Goal: Check status: Check status

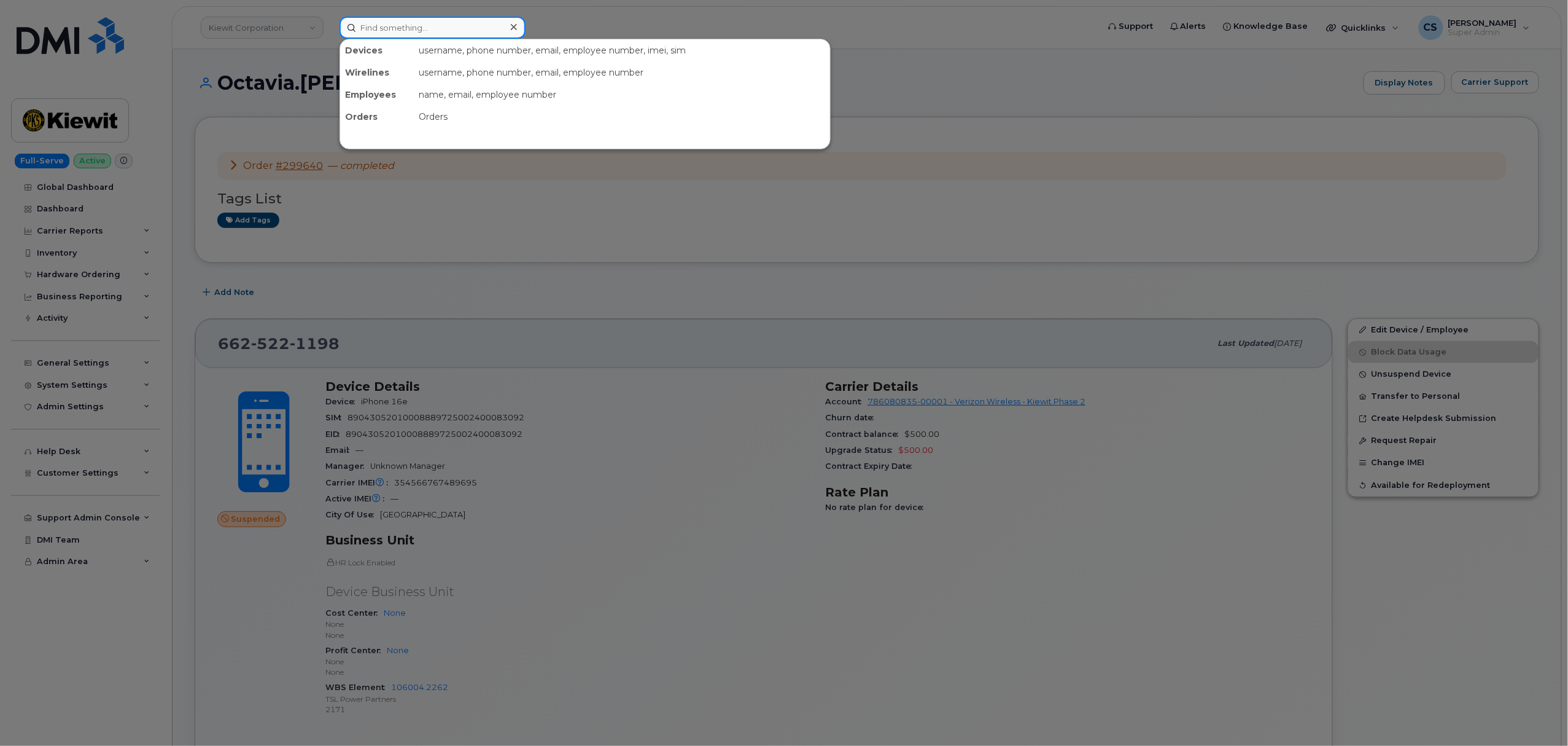
click at [430, 28] on input at bounding box center [433, 28] width 186 height 22
paste input "301218"
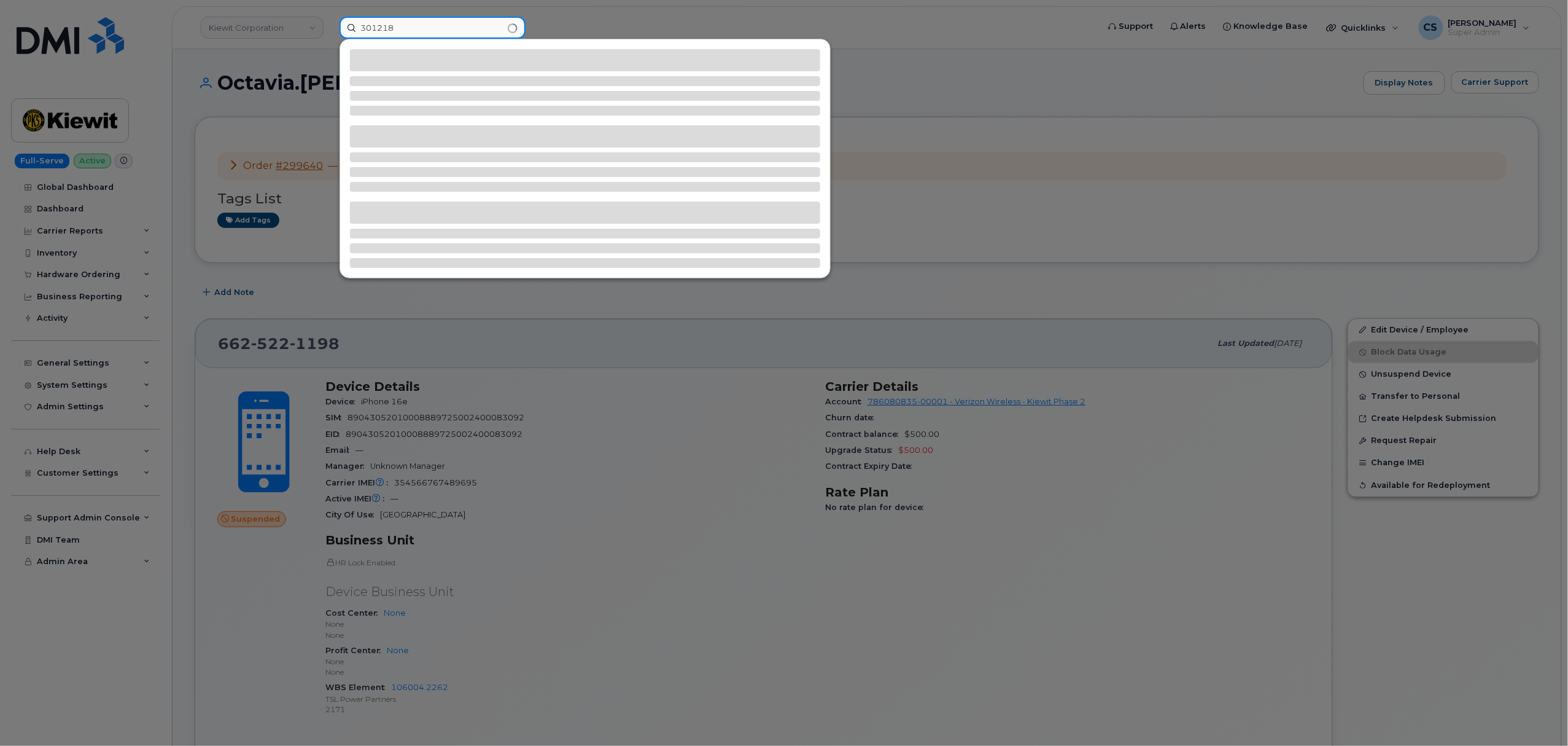
type input "301218"
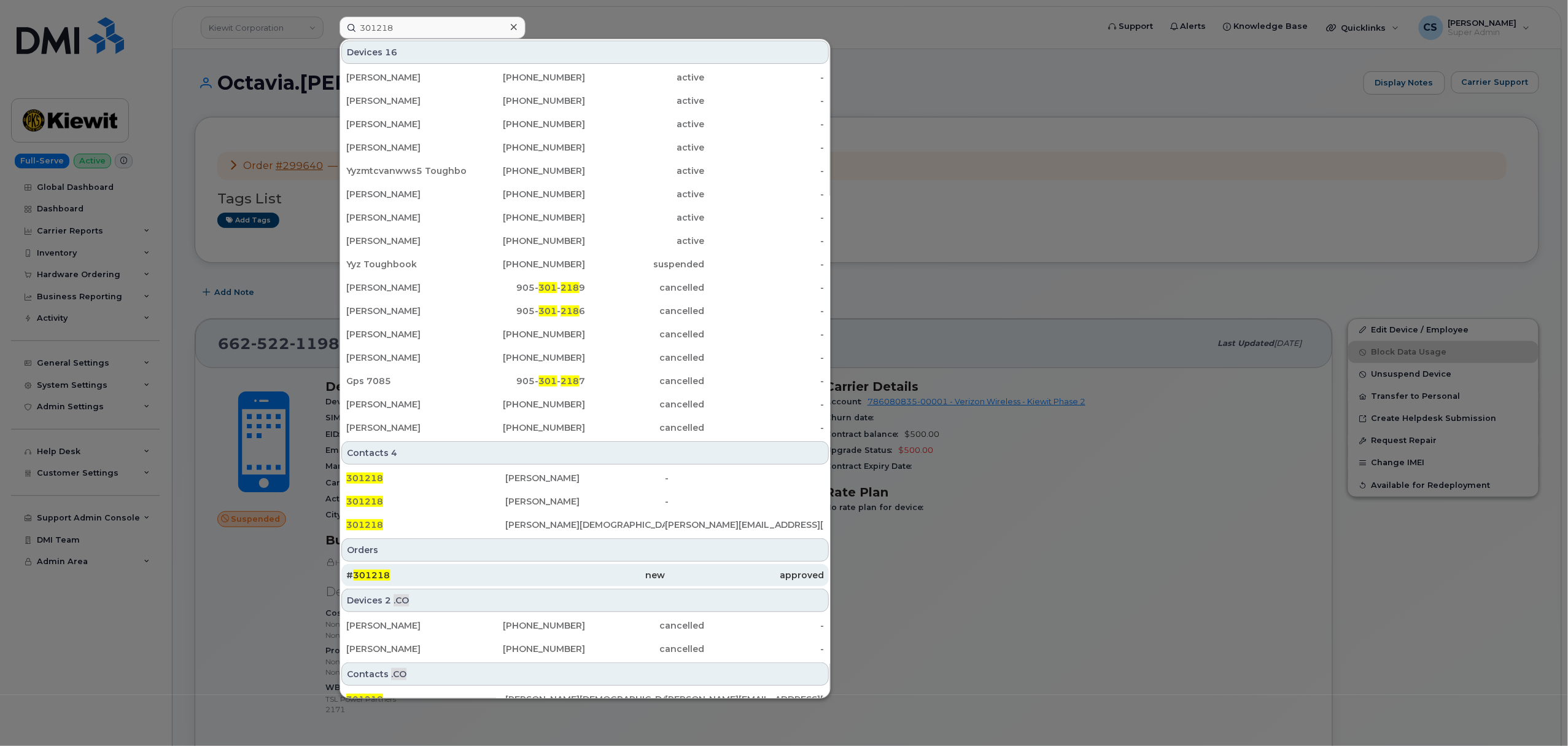
click at [367, 569] on div "# 301218" at bounding box center [426, 575] width 159 height 22
click at [361, 575] on span "301218" at bounding box center [372, 574] width 37 height 11
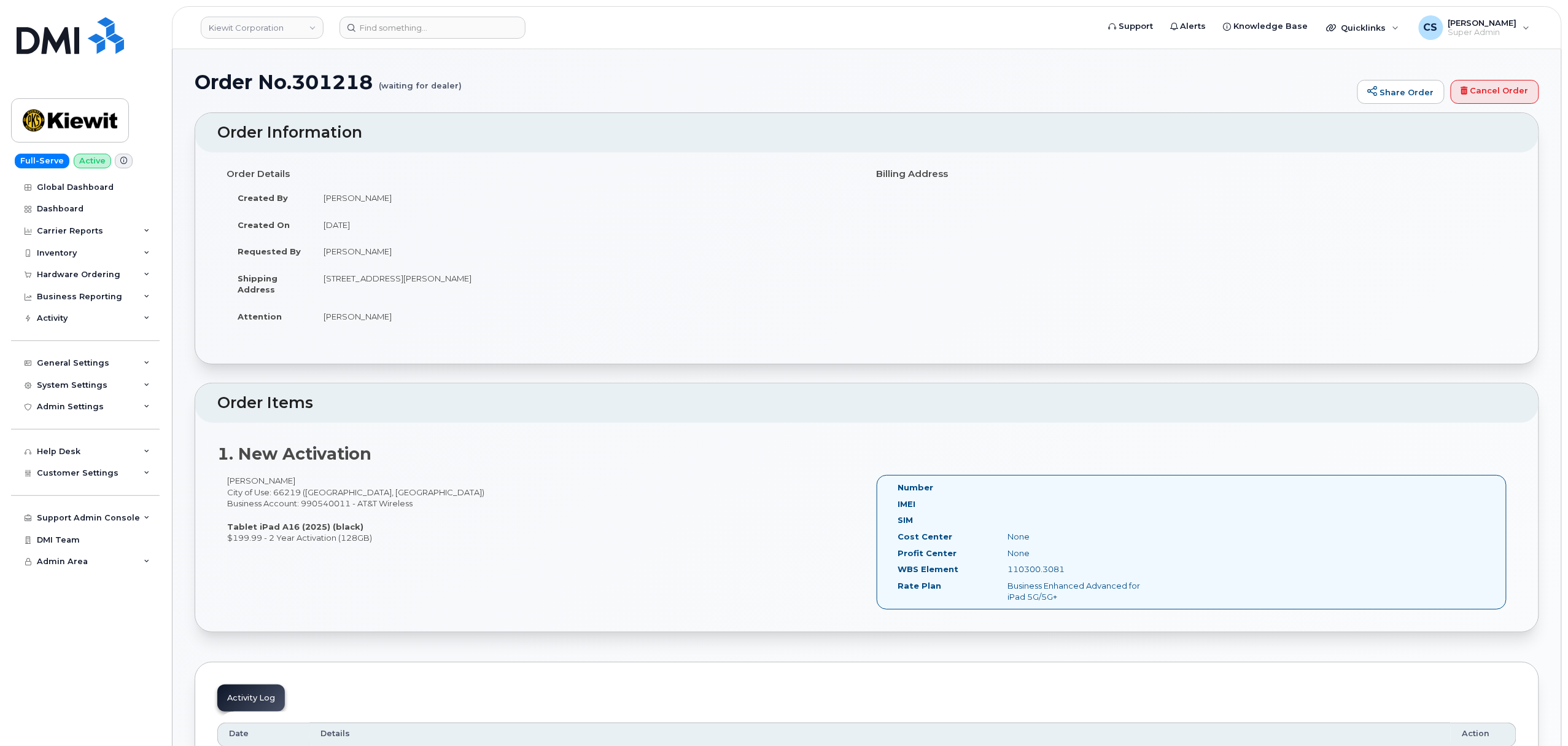
click at [242, 480] on div "Leanne Payne City of Use: 66219 (Lenexa, KS) Business Account: 990540011 - AT&T…" at bounding box center [542, 509] width 650 height 69
copy div "Leanne"
click at [268, 482] on div "Leanne Payne City of Use: 66219 (Lenexa, KS) Business Account: 990540011 - AT&T…" at bounding box center [542, 509] width 650 height 69
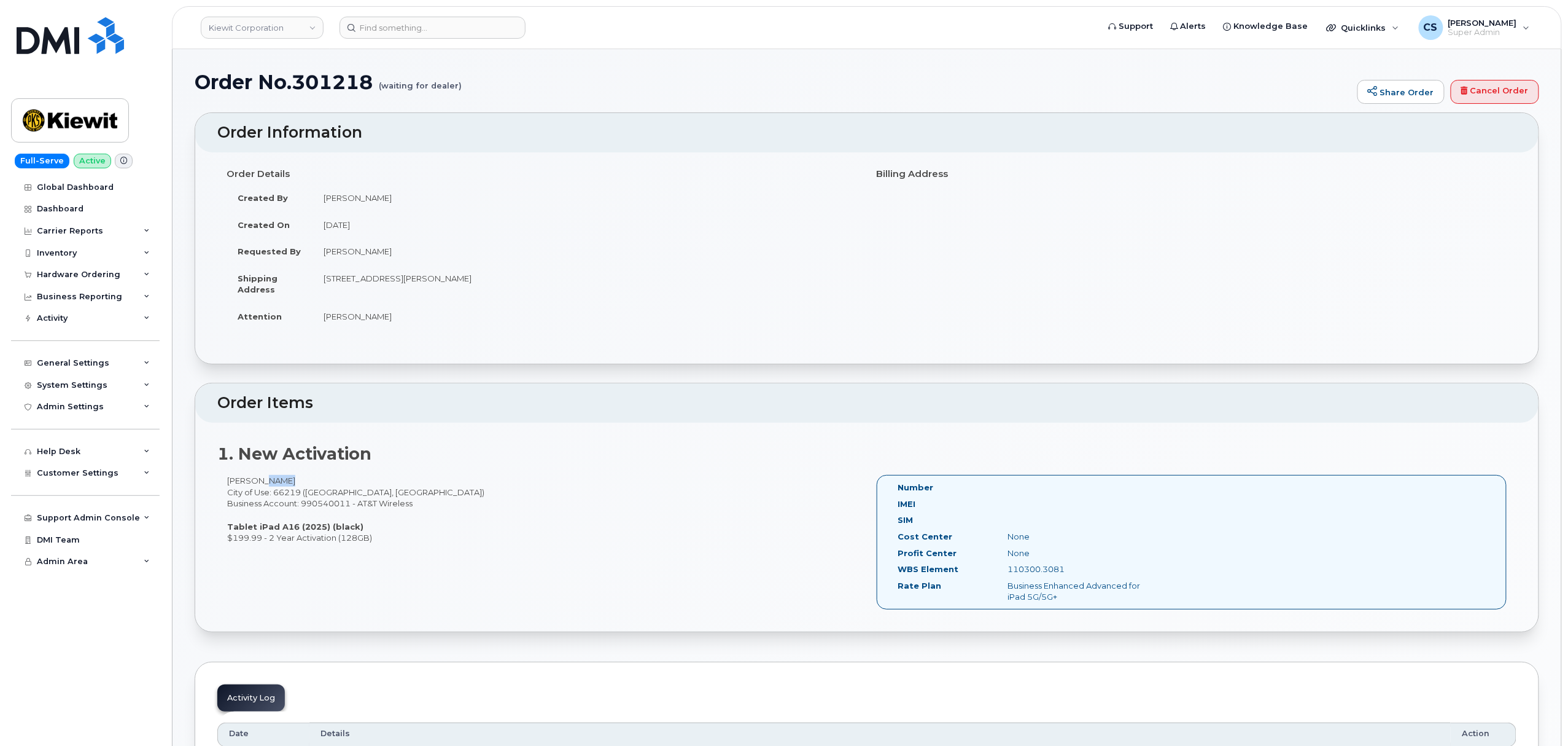
copy div "Payne"
click at [1045, 562] on div "Profit Center None" at bounding box center [1020, 556] width 265 height 17
click at [1042, 568] on div "110300.3081" at bounding box center [1076, 569] width 154 height 12
copy div "110300.3081"
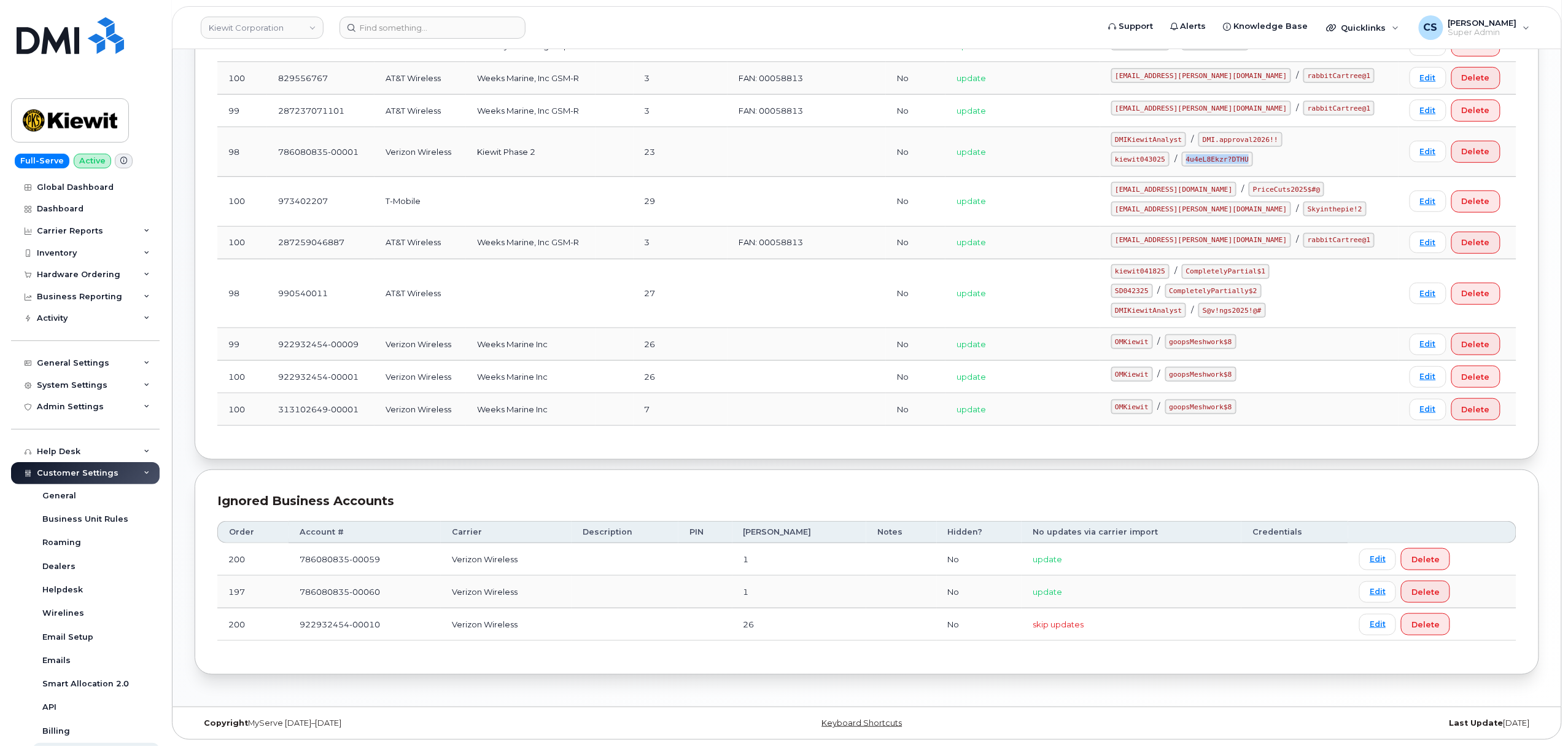
scroll to position [178, 0]
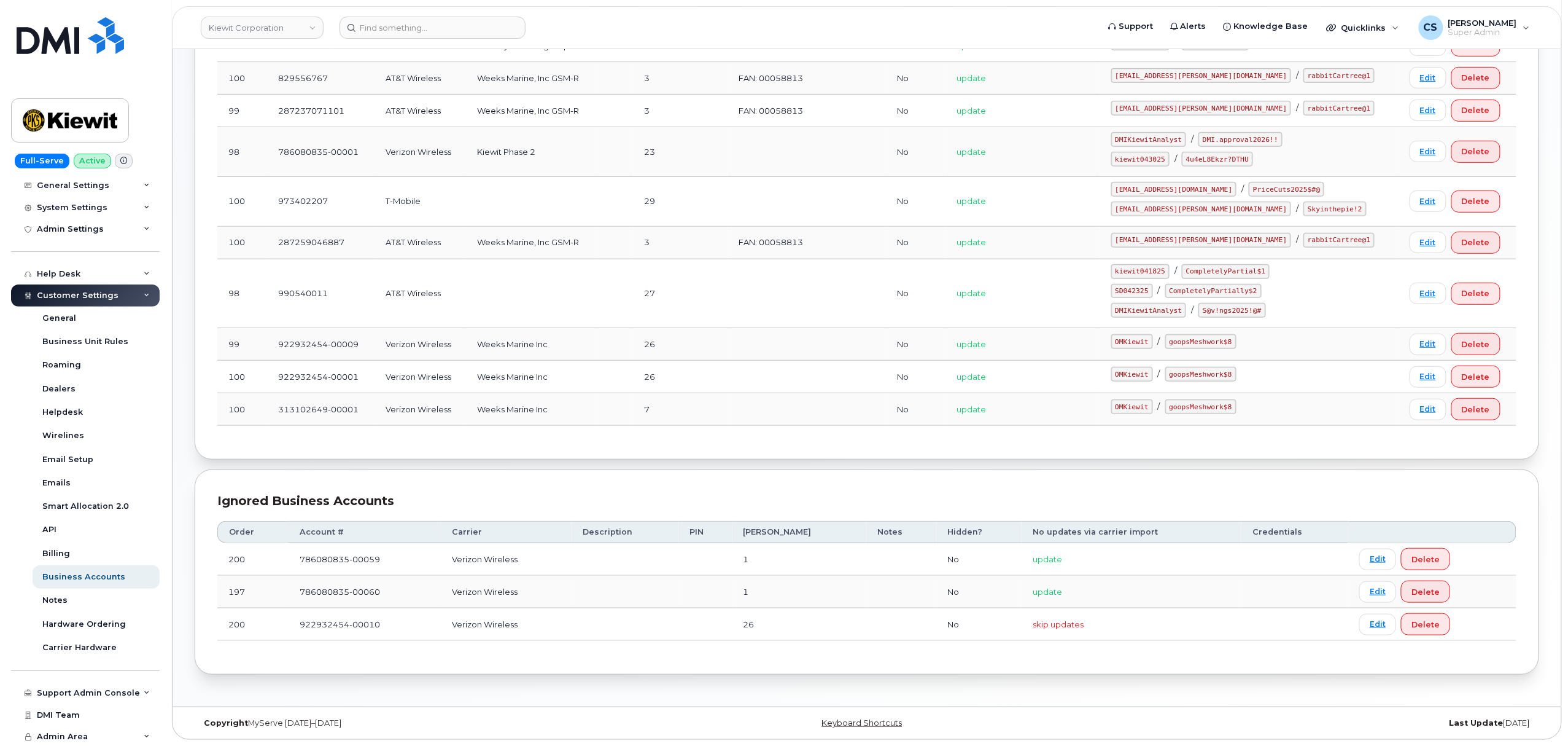
click at [1153, 288] on code "SD042325" at bounding box center [1132, 291] width 41 height 14
copy code "SD042325"
drag, startPoint x: 1276, startPoint y: 285, endPoint x: 1190, endPoint y: 281, distance: 86.1
click at [1190, 284] on div "SD042325 / CompletelyPartially$2" at bounding box center [1249, 291] width 276 height 14
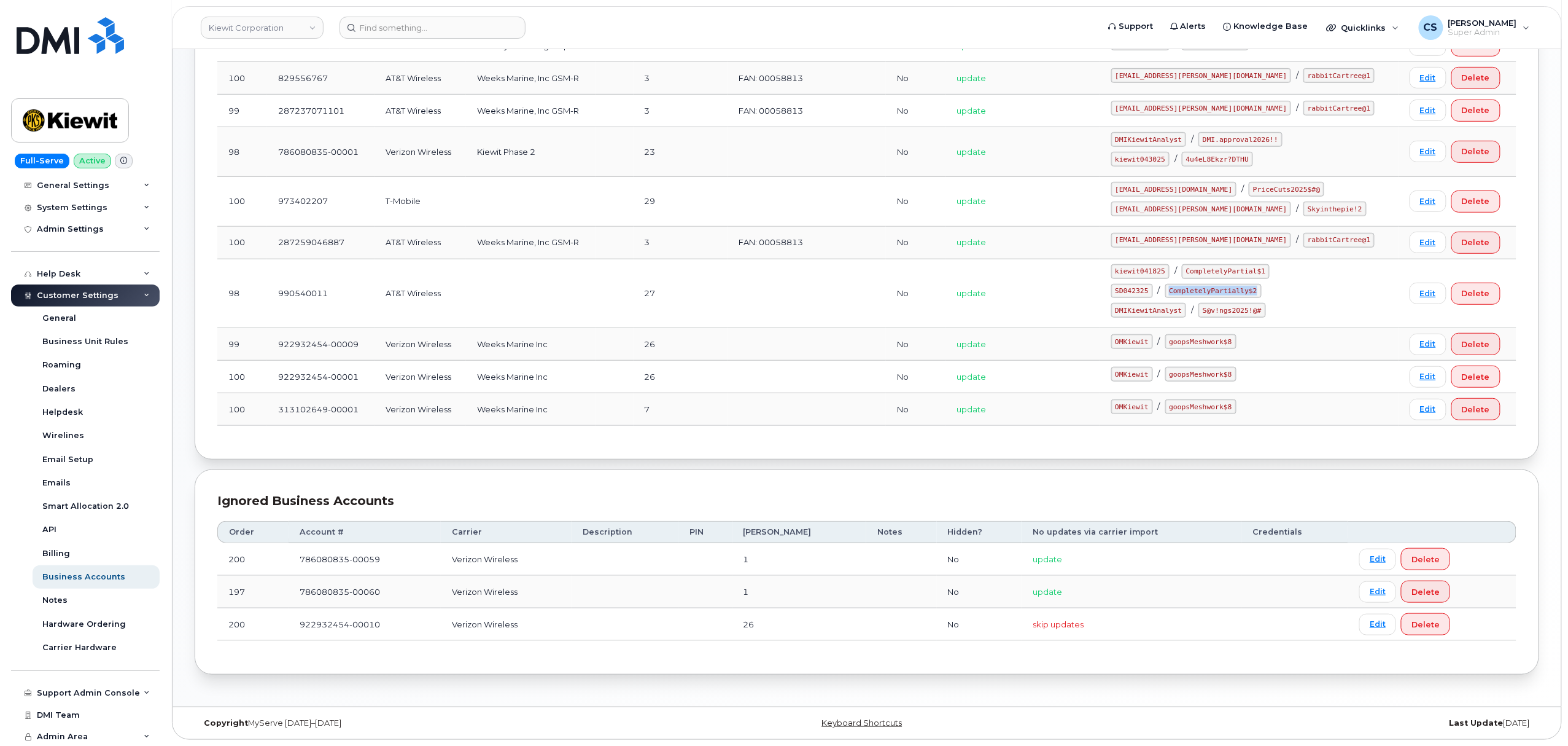
copy code "CompletelyPartially$2"
click at [1159, 151] on code "kiewit043025" at bounding box center [1140, 158] width 58 height 14
copy code "kiewit043025"
click at [1236, 155] on code "4u4eL8Ekzr?DTHU" at bounding box center [1217, 158] width 71 height 14
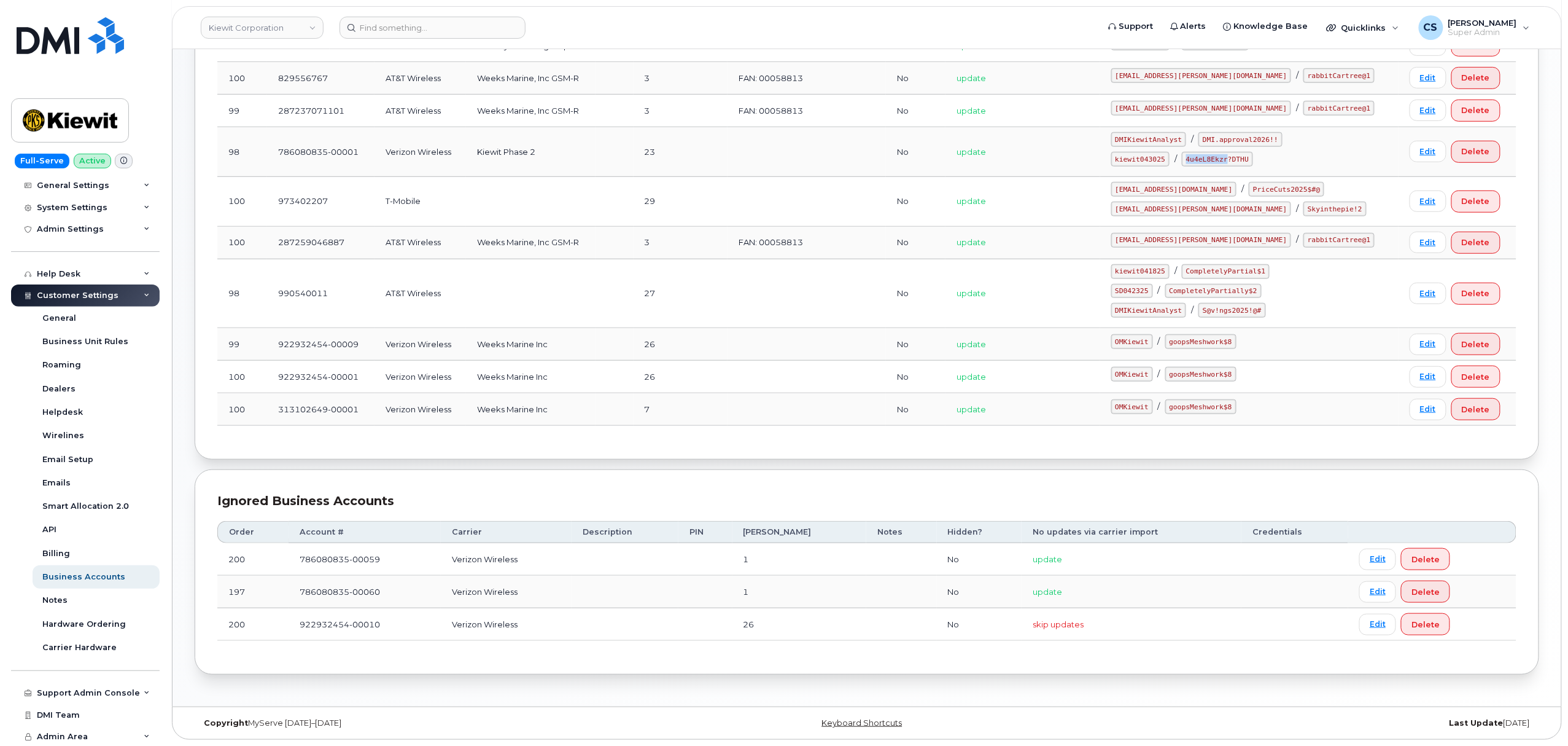
click at [1236, 155] on code "4u4eL8Ekzr?DTHU" at bounding box center [1217, 158] width 71 height 14
click at [1237, 155] on code "4u4eL8Ekzr?DTHU" at bounding box center [1217, 158] width 71 height 14
click at [1254, 151] on code "4u4eL8Ekzr?DTHU" at bounding box center [1217, 158] width 71 height 14
drag, startPoint x: 1270, startPoint y: 152, endPoint x: 1211, endPoint y: 152, distance: 59.0
click at [1211, 152] on code "4u4eL8Ekzr?DTHU" at bounding box center [1217, 158] width 71 height 14
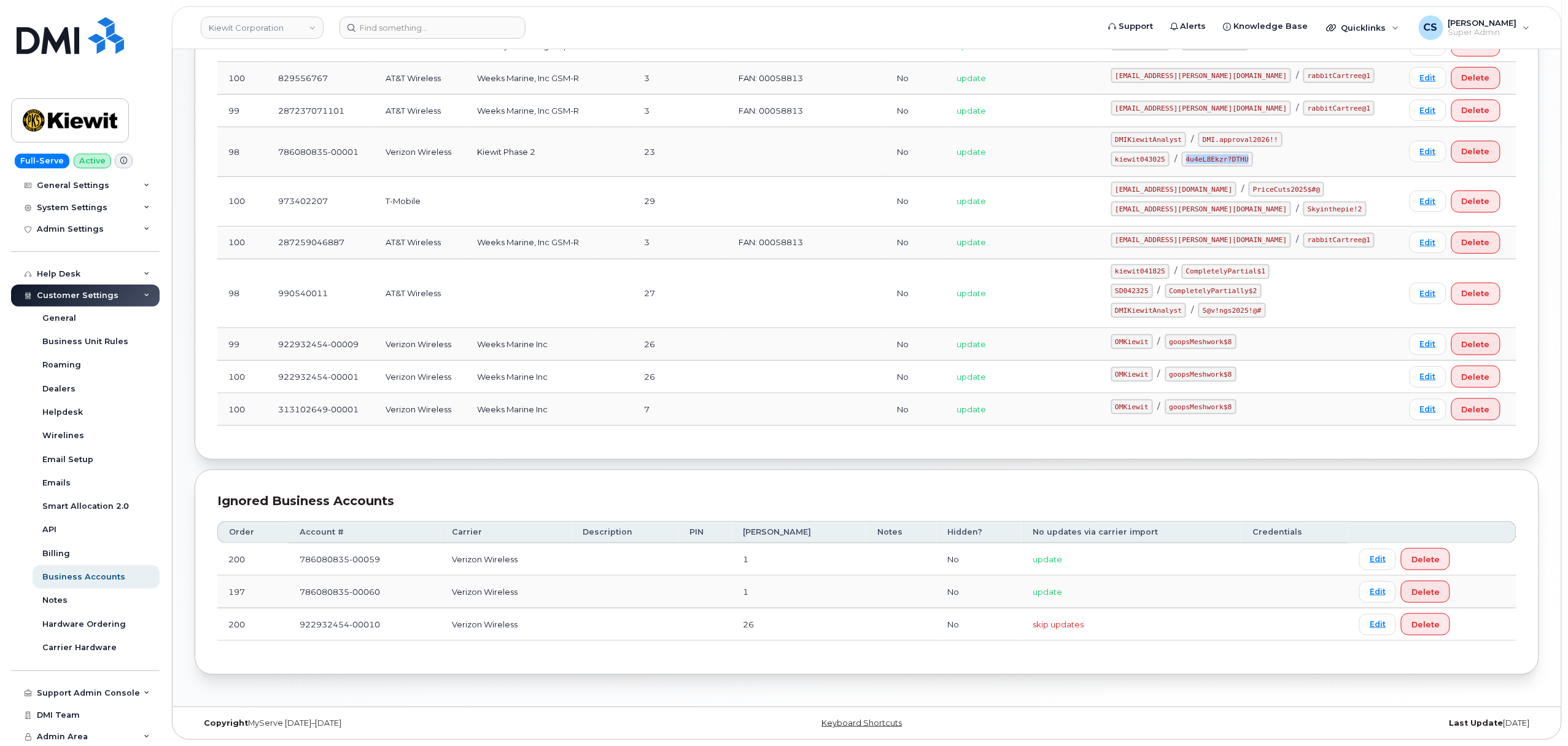
copy code "4u4eL8Ekzr?DTHU"
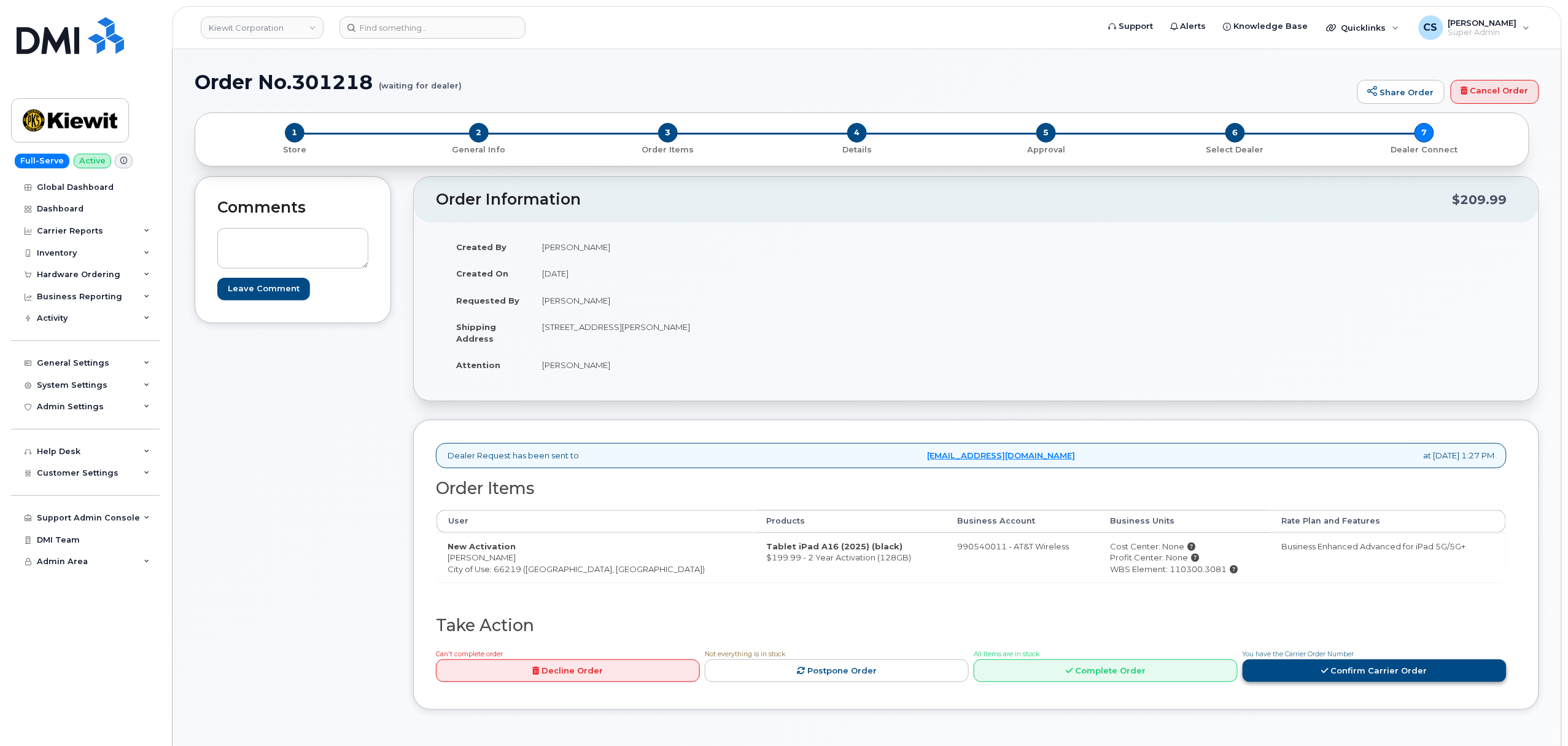
click at [1317, 677] on link "Confirm Carrier Order" at bounding box center [1374, 670] width 264 height 23
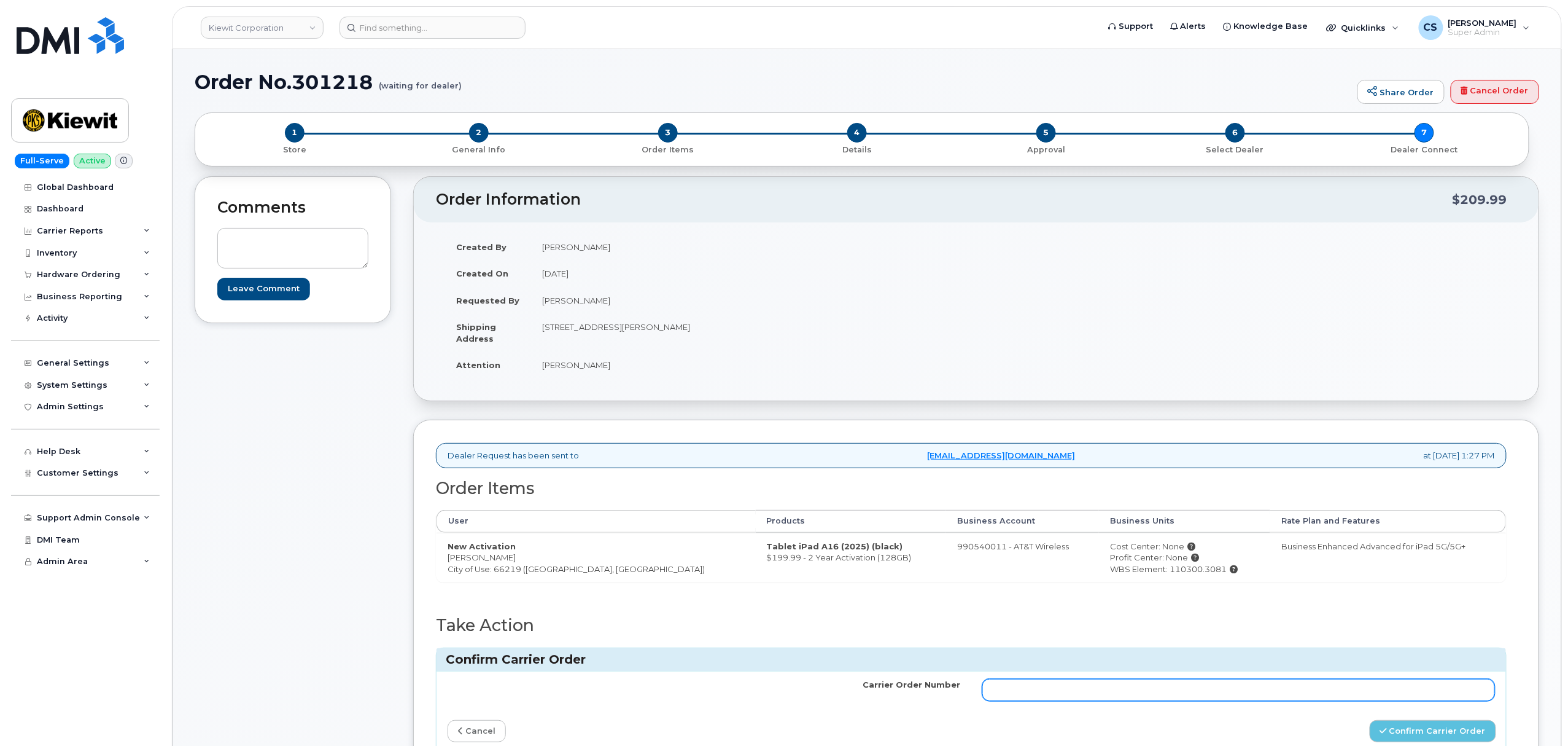
click at [1189, 691] on input "Carrier Order Number" at bounding box center [1238, 690] width 513 height 22
paste input "10-154223667424100"
type input "10-154223667424100"
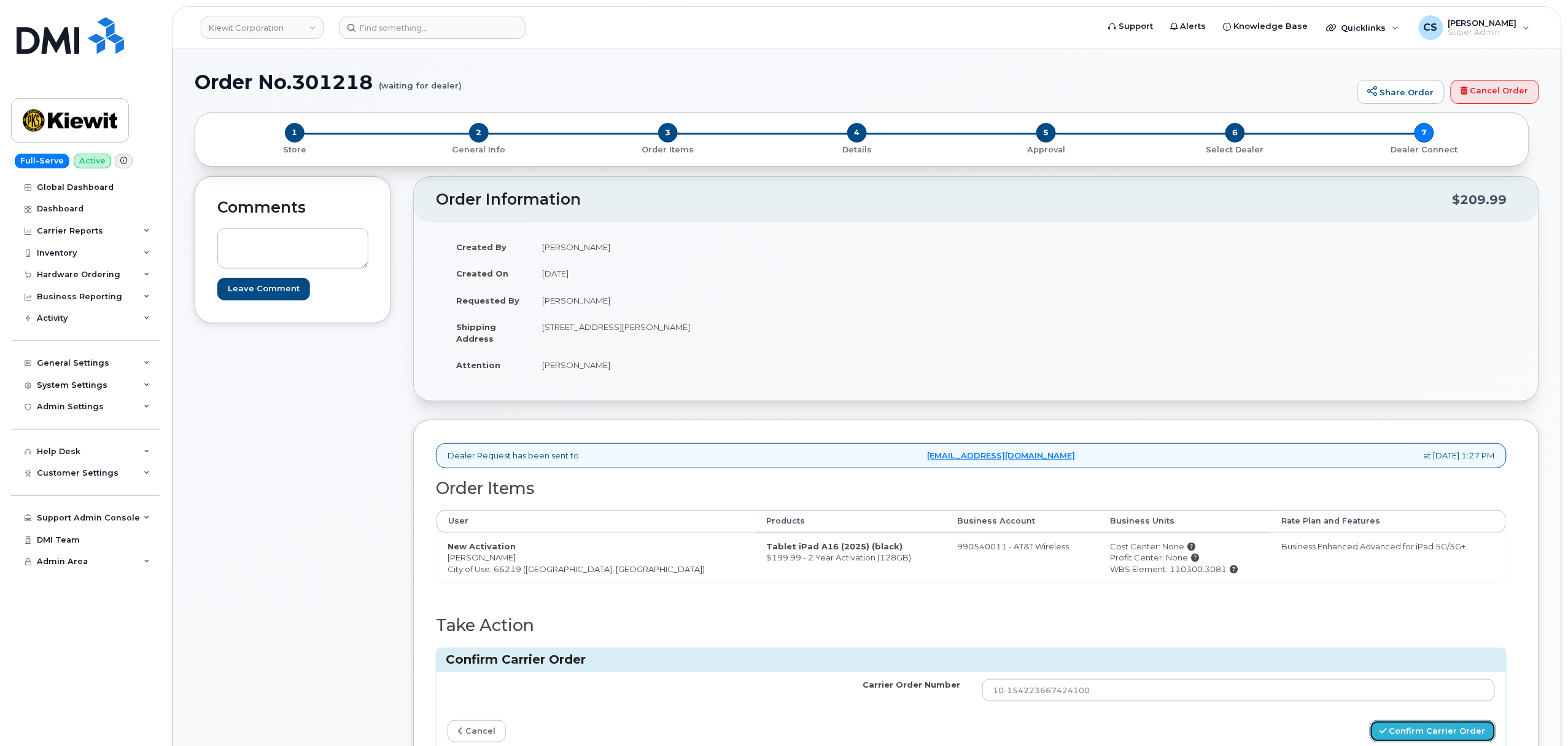
click at [1406, 729] on button "Confirm Carrier Order" at bounding box center [1434, 731] width 127 height 23
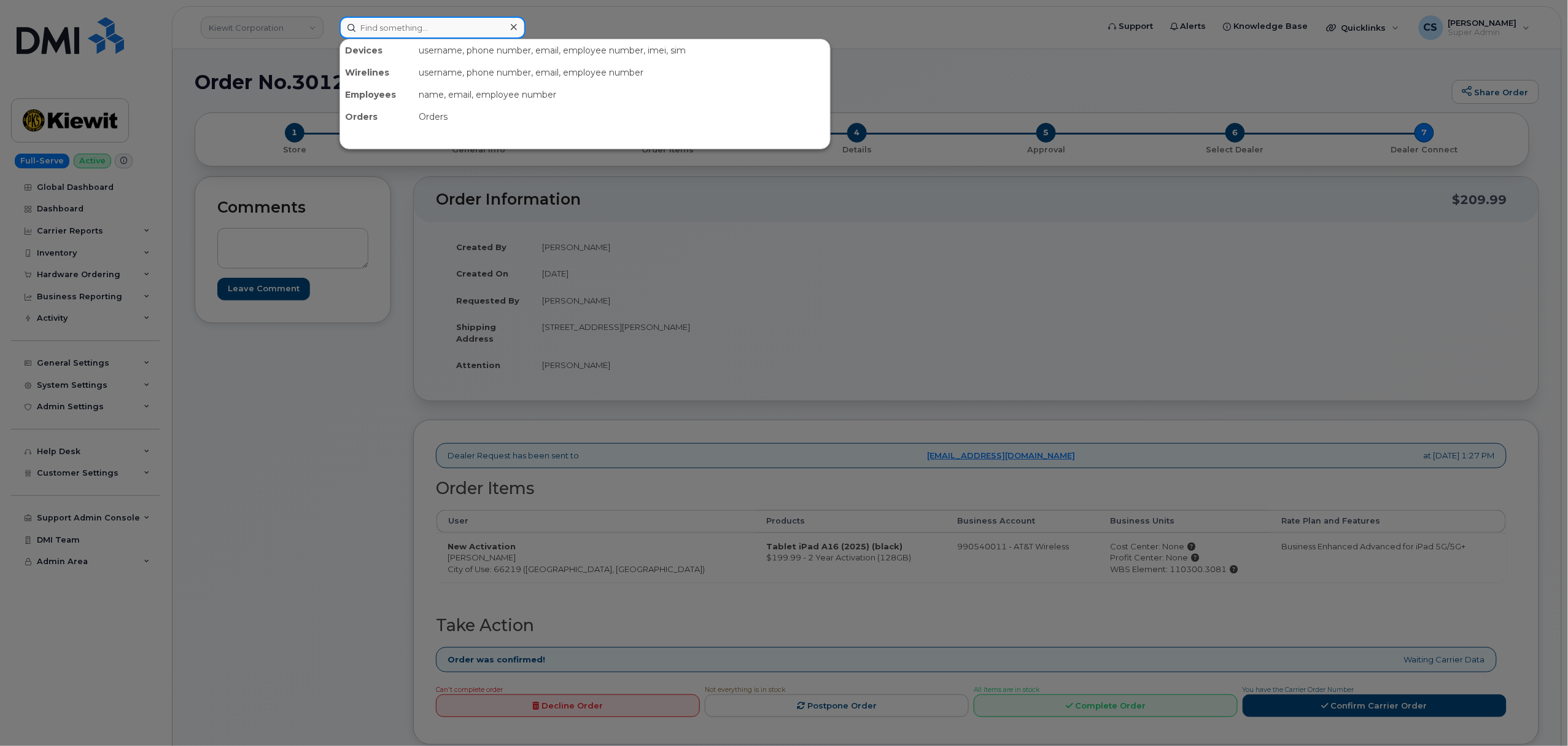
click at [489, 25] on input at bounding box center [433, 28] width 186 height 22
paste input "4807871187"
type input "4807871187"
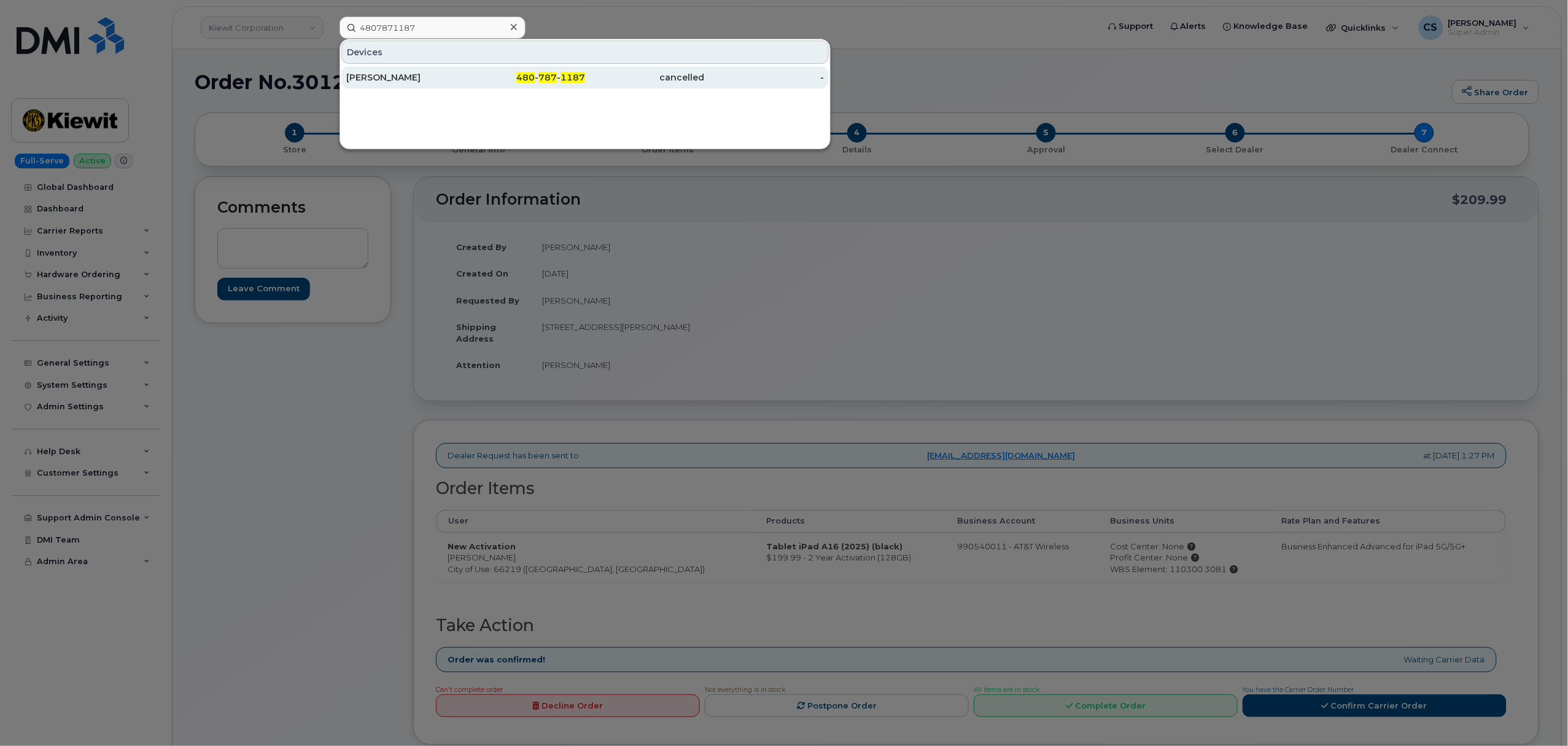
click at [542, 72] on div "480 - 787 - 1187" at bounding box center [526, 77] width 120 height 13
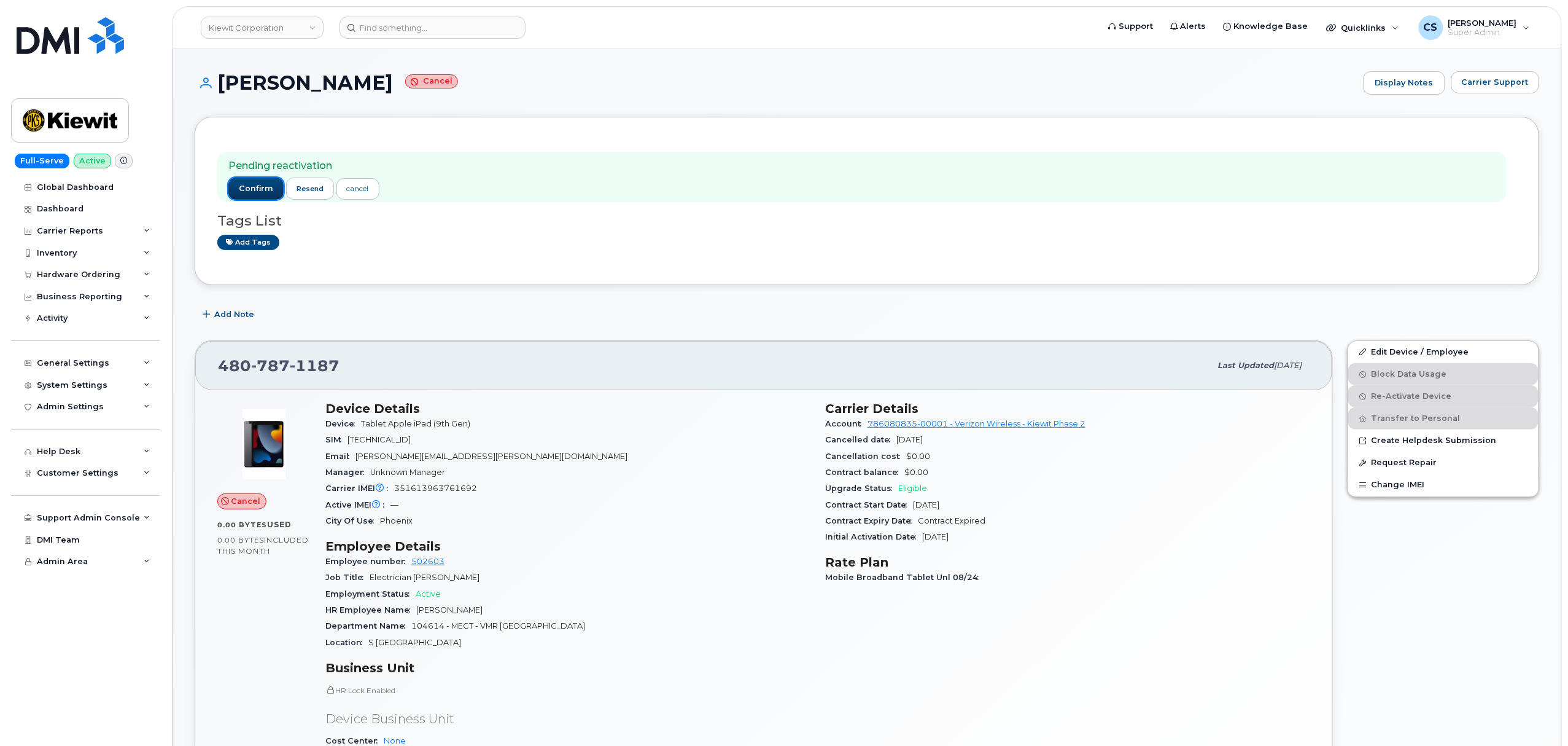
click at [258, 188] on span "confirm" at bounding box center [256, 188] width 35 height 11
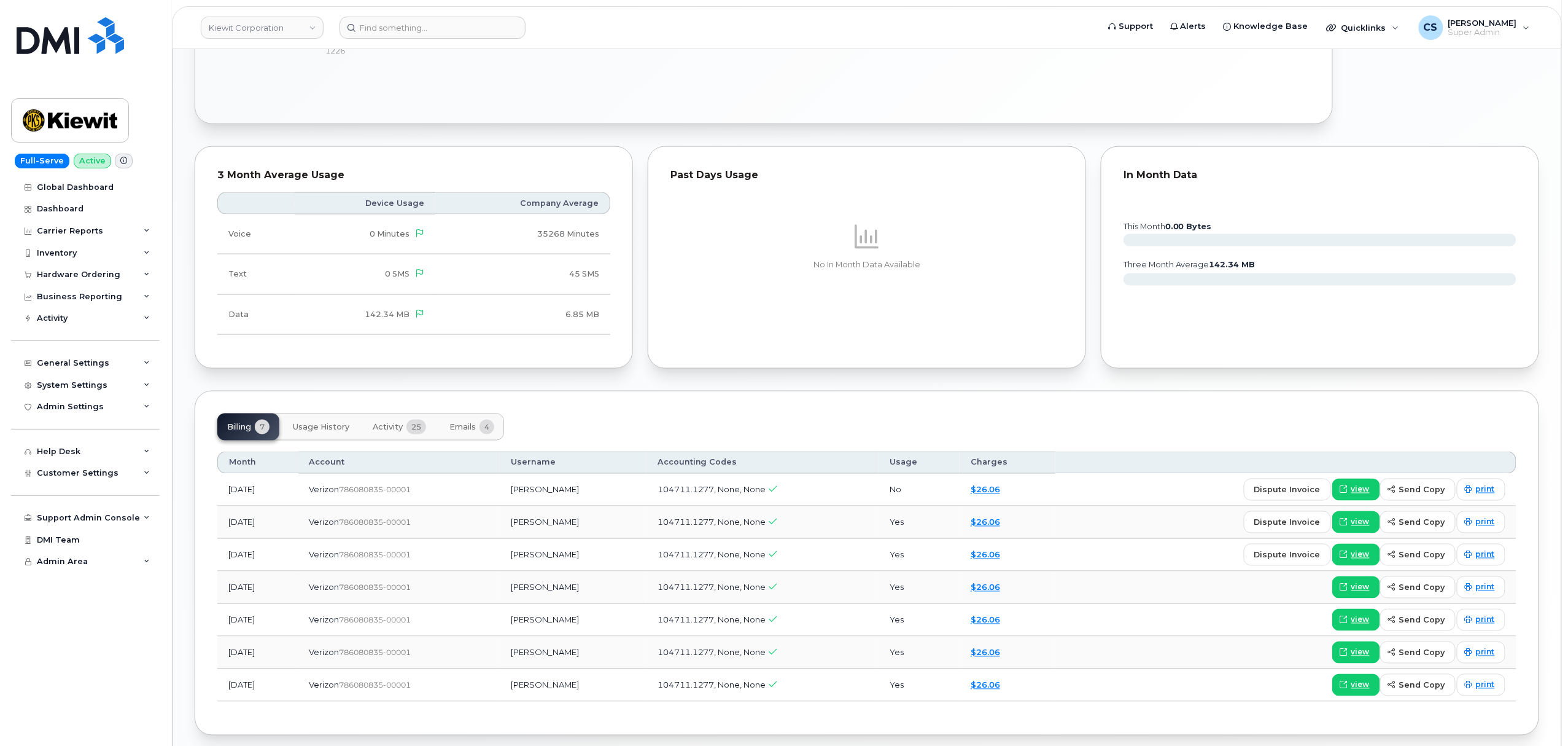
scroll to position [738, 0]
click at [383, 425] on span "Activity" at bounding box center [388, 425] width 30 height 10
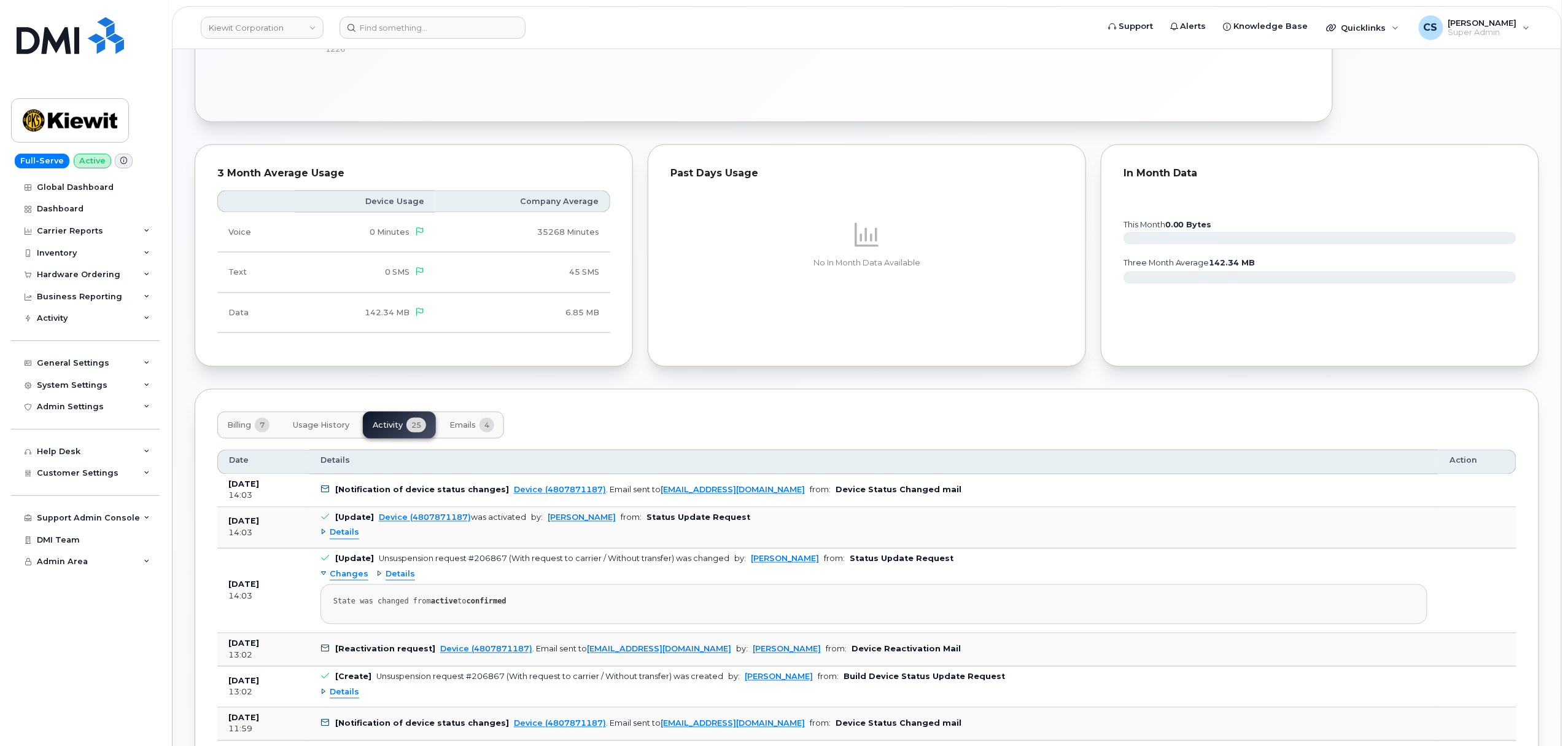
click at [341, 539] on span "Details" at bounding box center [344, 533] width 30 height 12
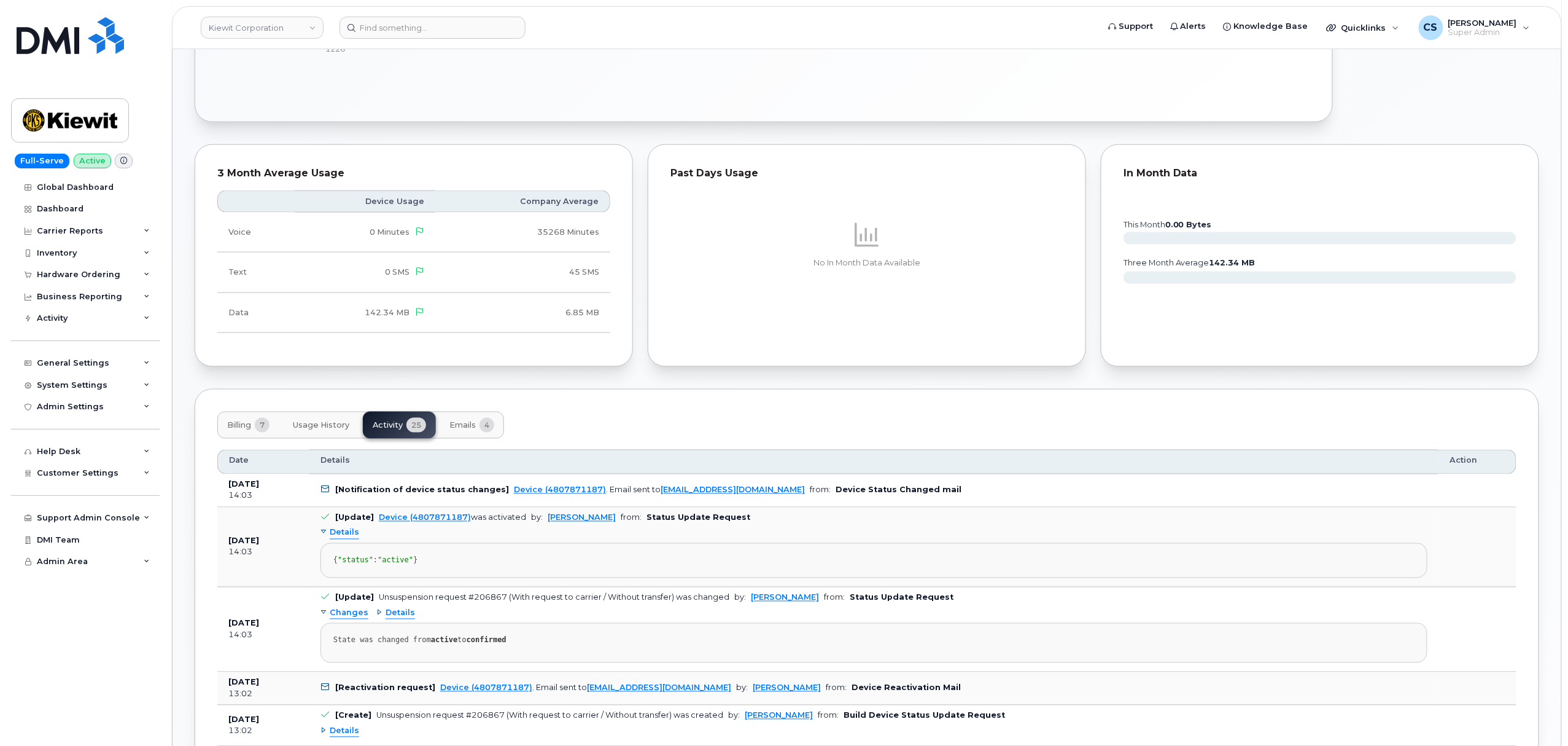
drag, startPoint x: 335, startPoint y: 565, endPoint x: 420, endPoint y: 593, distance: 89.5
click at [420, 579] on pre "{ "status" : "active" }" at bounding box center [874, 560] width 1107 height 35
copy div "{ "status" : "active" }"
click at [432, 27] on input at bounding box center [433, 28] width 186 height 22
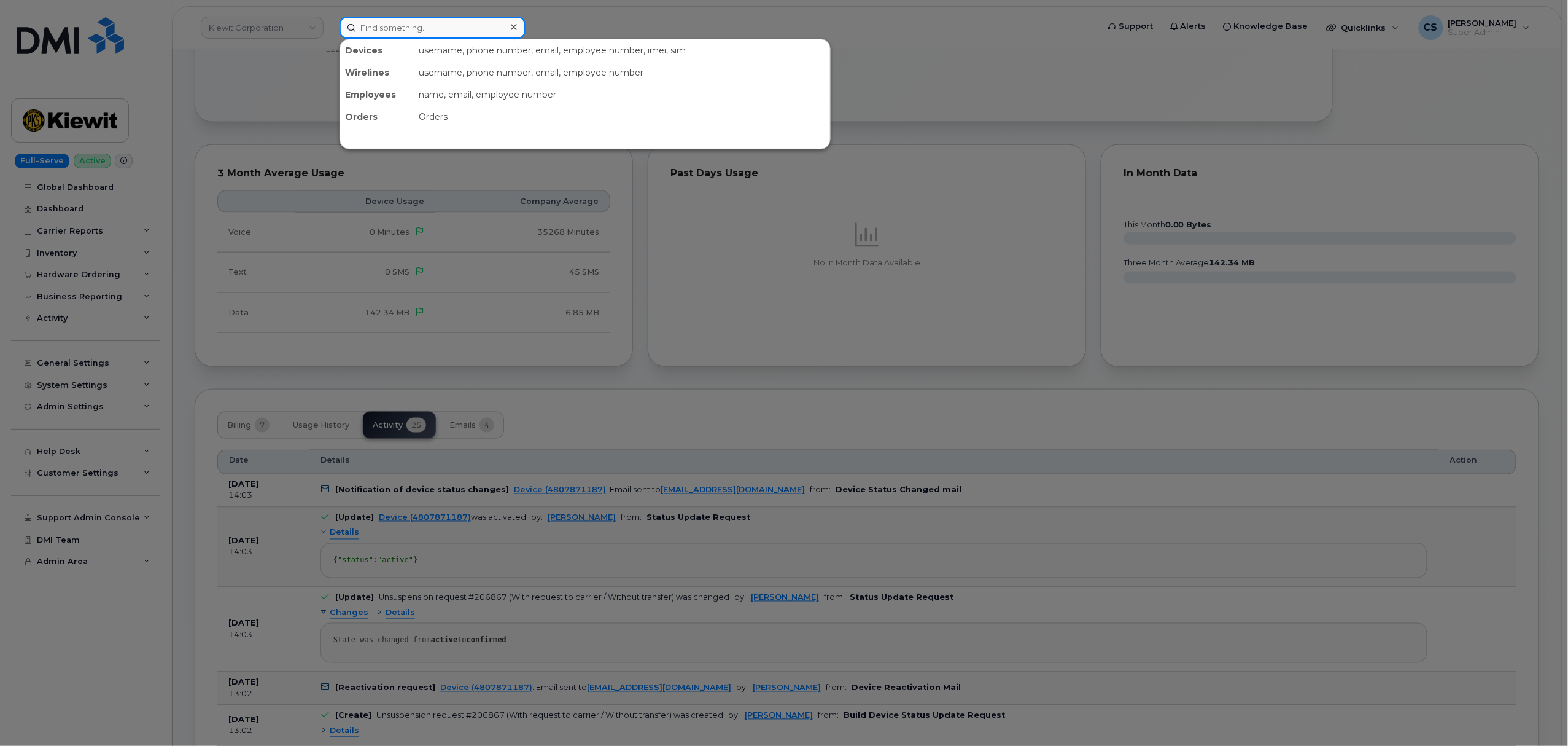
paste input "8483841066"
type input "8483841066"
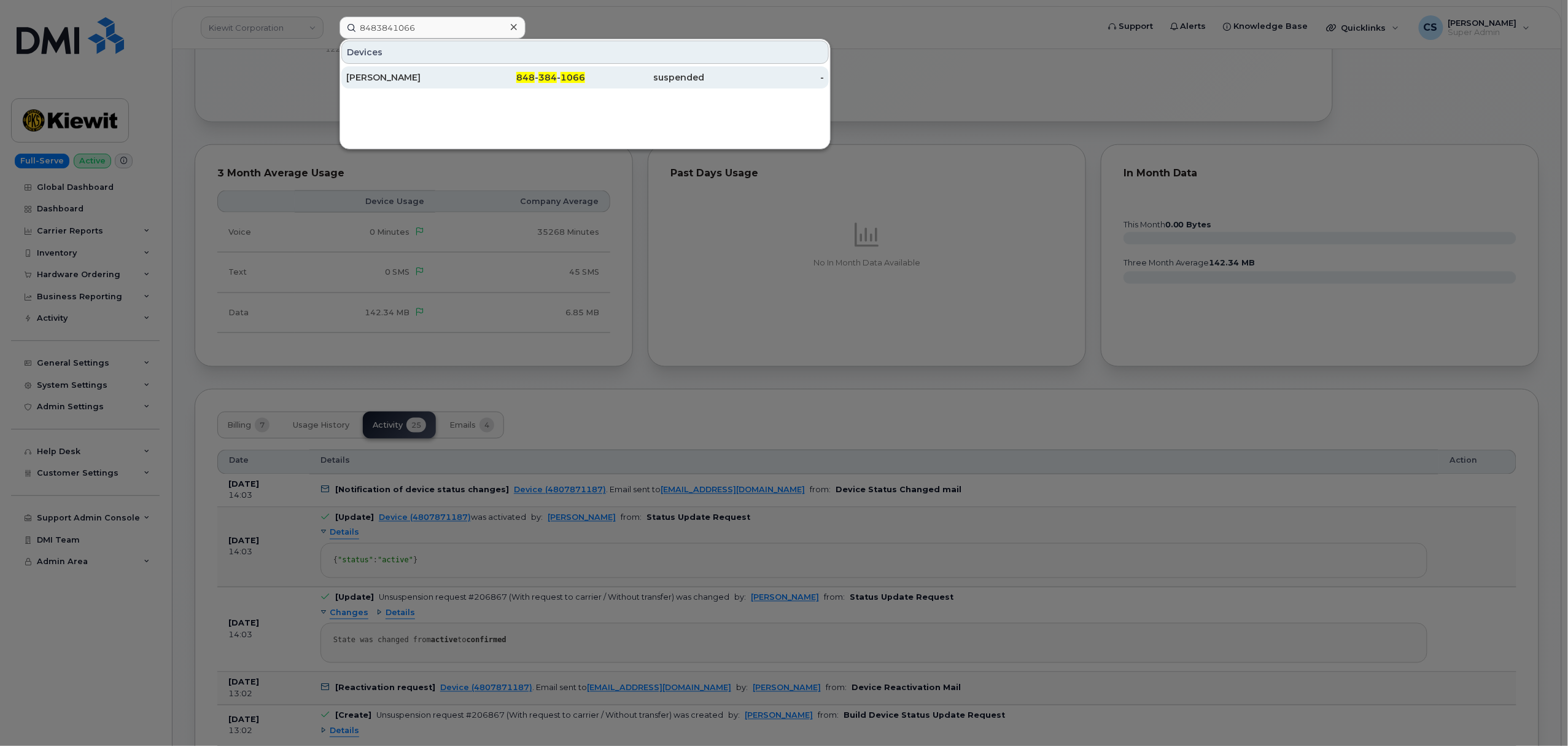
click at [562, 78] on span "1066" at bounding box center [572, 77] width 25 height 11
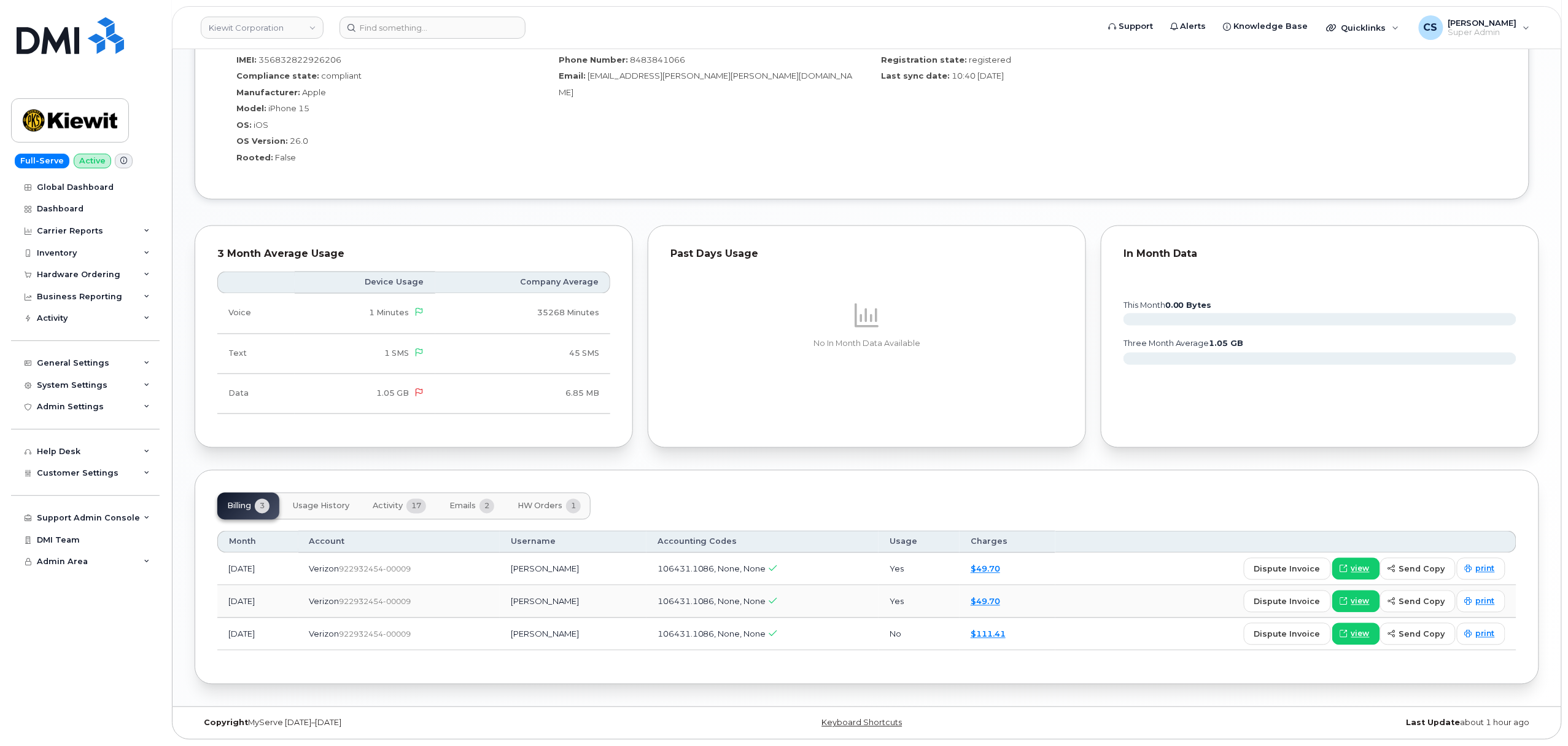
scroll to position [935, 0]
click at [386, 502] on span "Activity" at bounding box center [388, 507] width 30 height 10
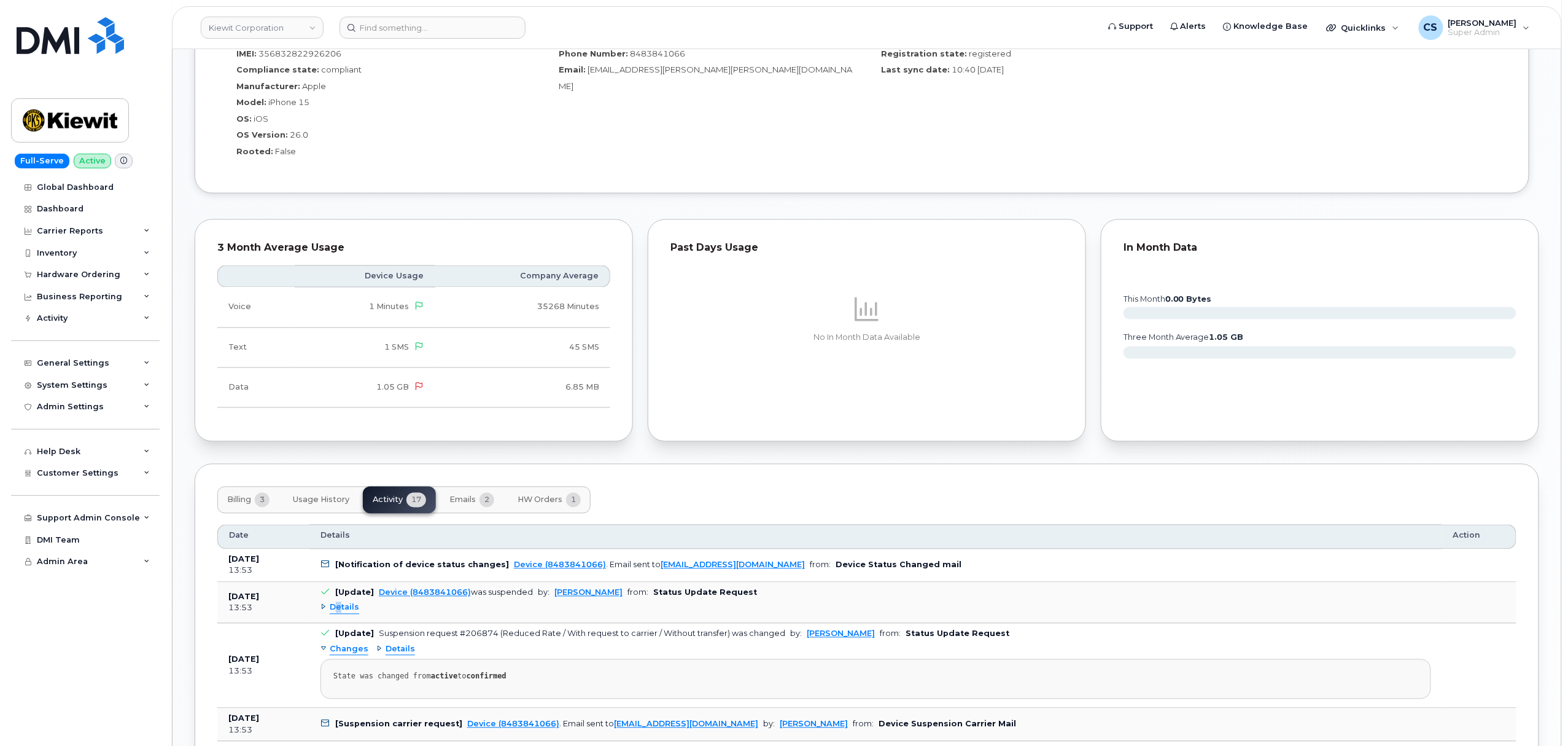
click at [340, 612] on span "Details" at bounding box center [344, 608] width 30 height 12
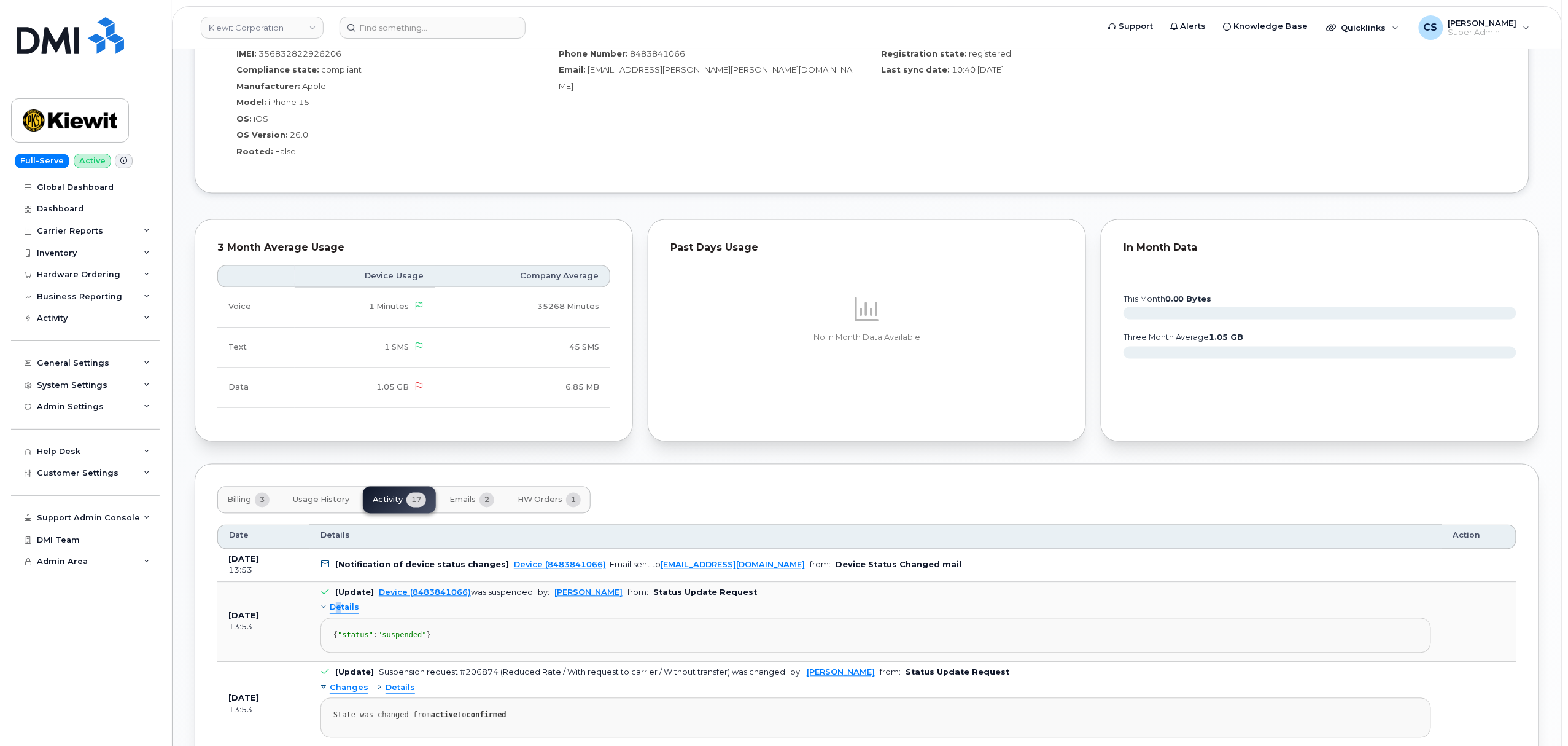
drag, startPoint x: 333, startPoint y: 637, endPoint x: 421, endPoint y: 657, distance: 90.2
click at [421, 653] on pre "{ "status" : "suspended" }" at bounding box center [876, 635] width 1111 height 35
copy div "{ "status" : "suspended" }"
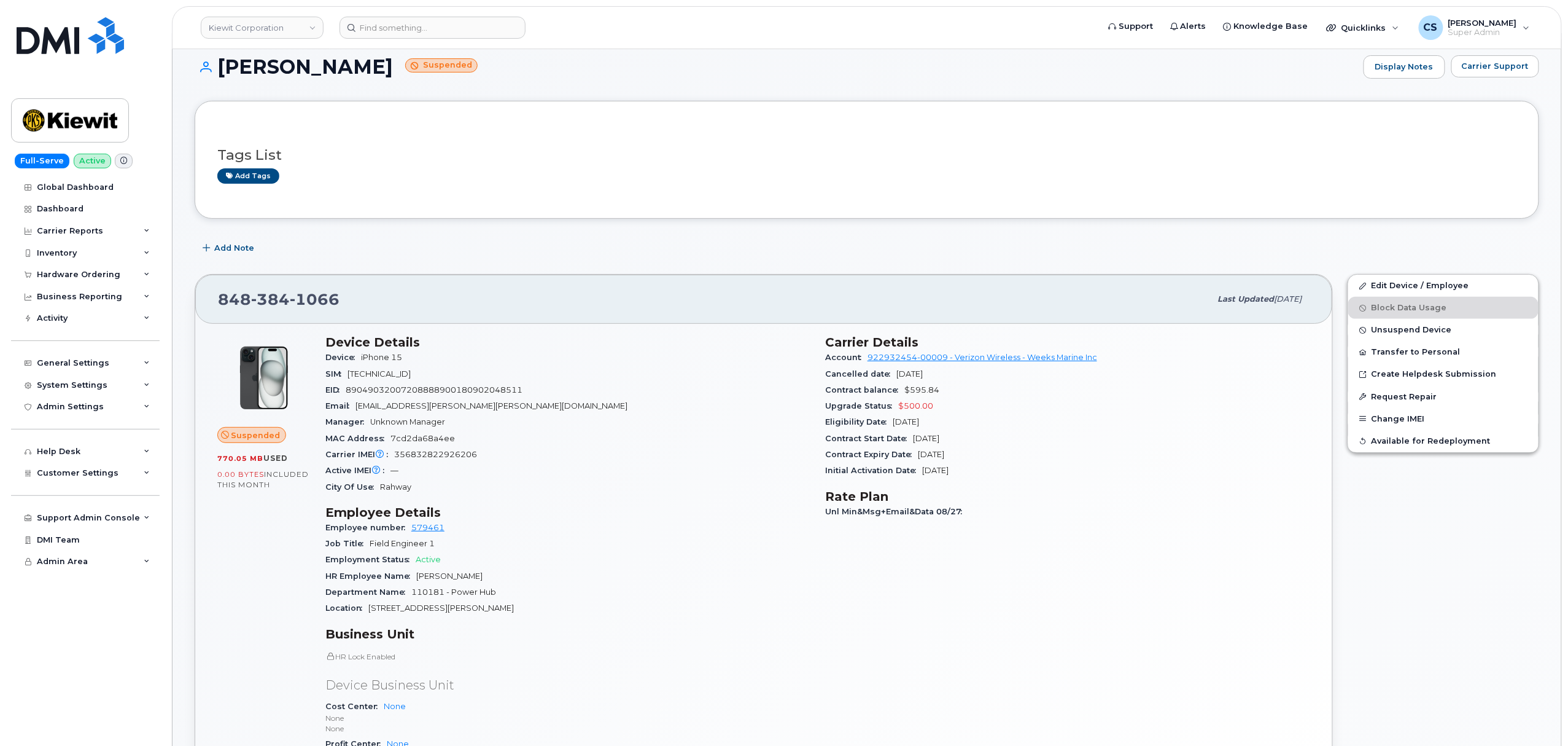
scroll to position [0, 0]
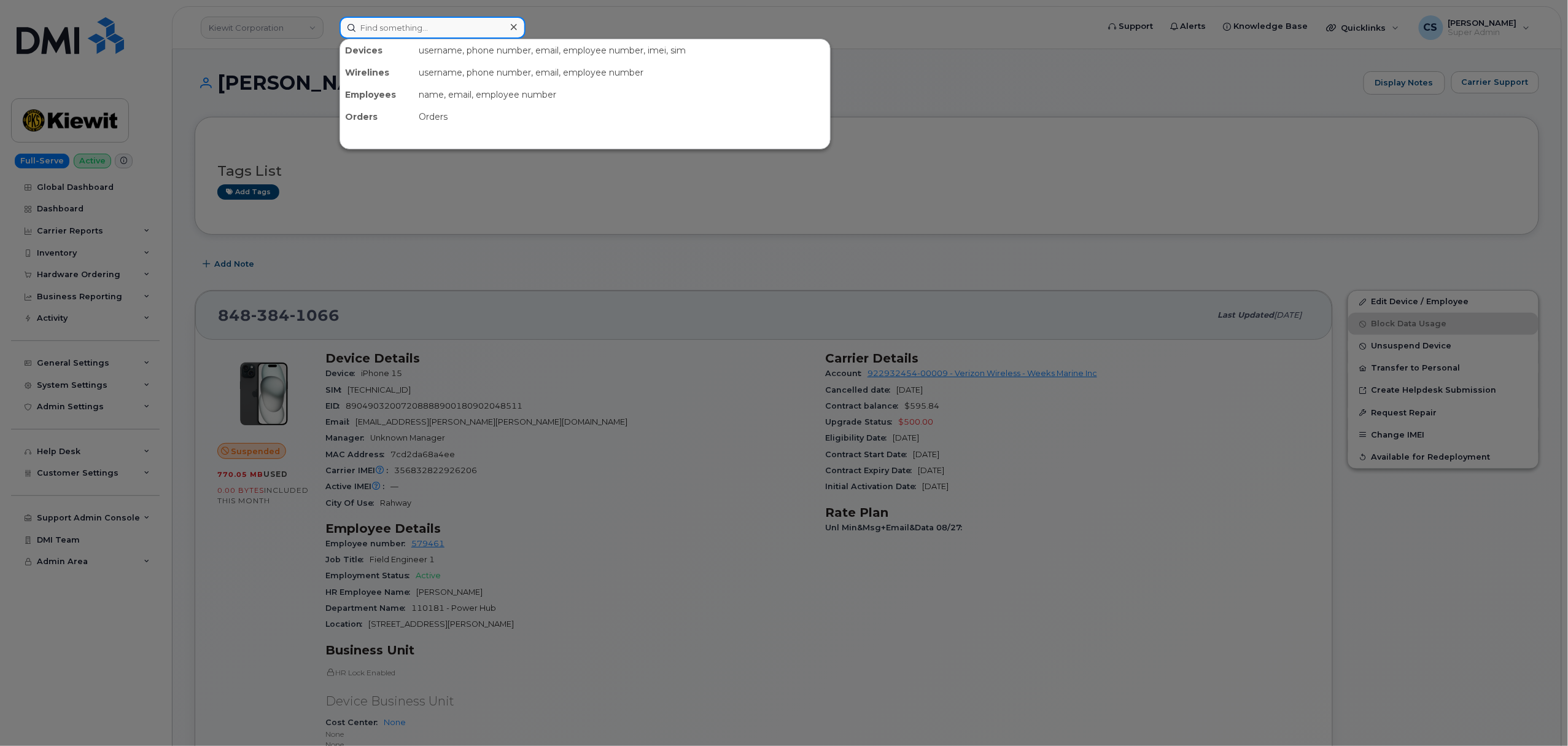
click at [391, 20] on input at bounding box center [433, 28] width 186 height 22
paste input "301171"
type input "301171"
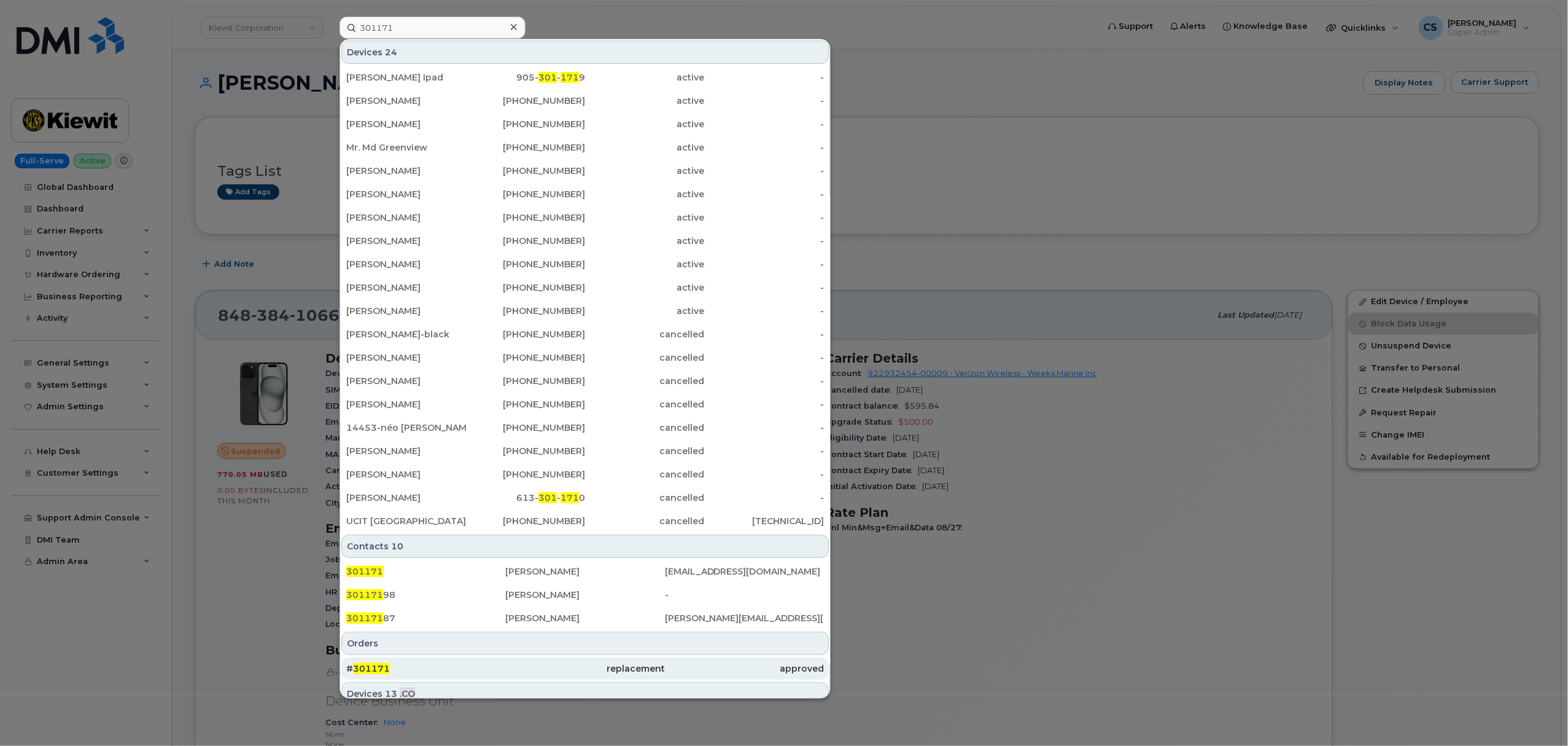
click at [376, 669] on span "301171" at bounding box center [372, 668] width 37 height 11
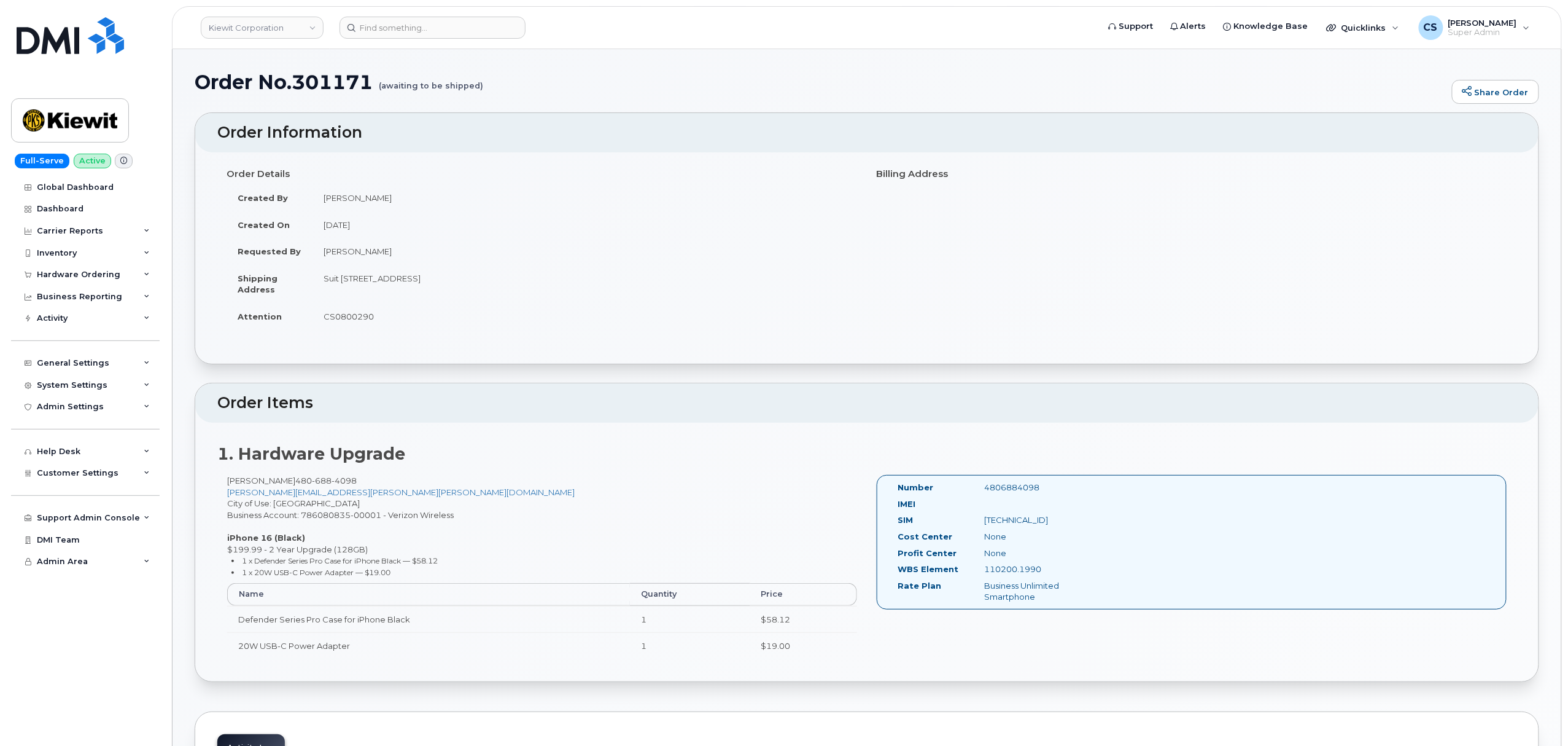
click at [1022, 493] on div "4806884098" at bounding box center [1036, 488] width 122 height 12
copy div "4806884098"
click at [482, 22] on input at bounding box center [433, 28] width 186 height 22
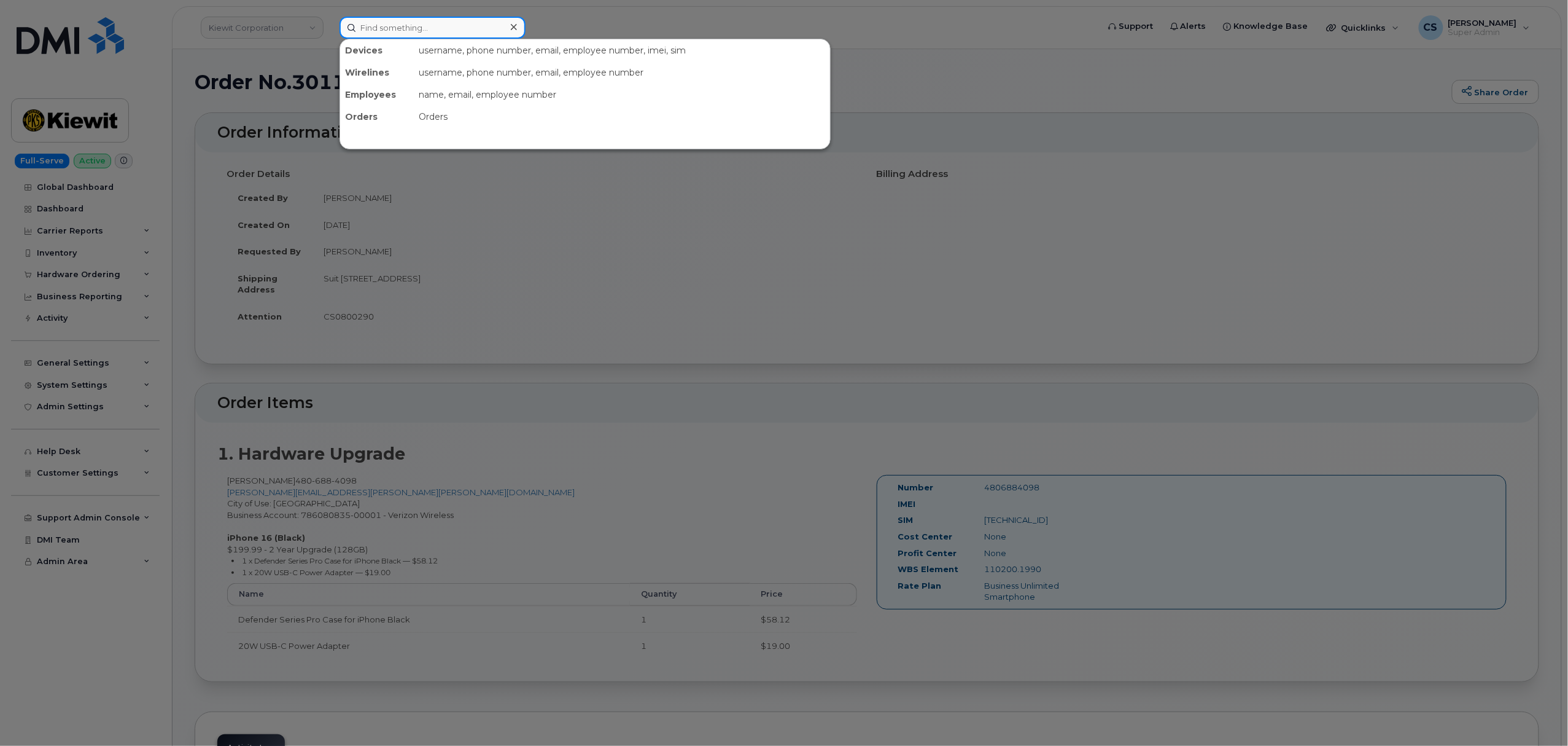
paste input "301256"
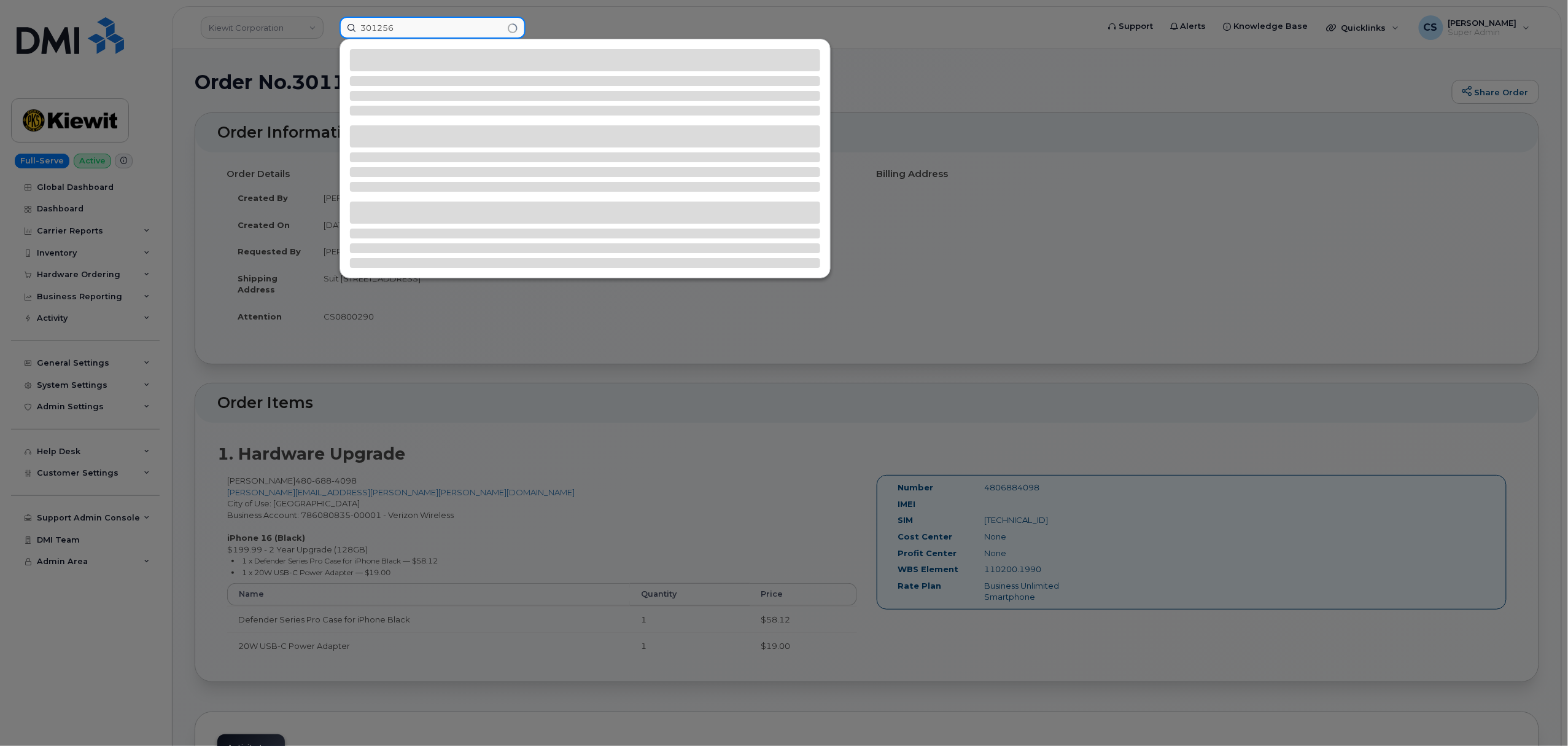
type input "301256"
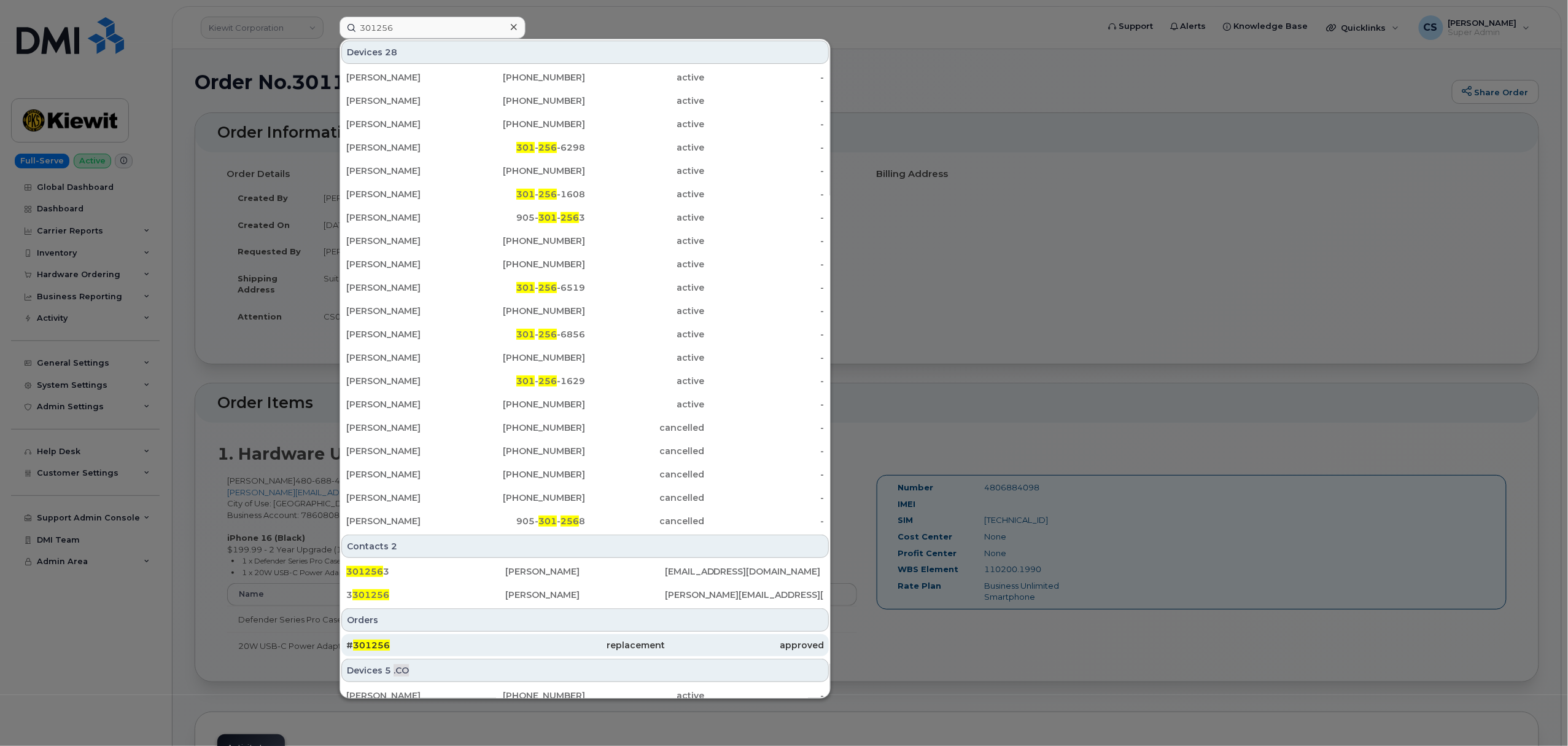
click at [377, 643] on span "301256" at bounding box center [372, 645] width 37 height 11
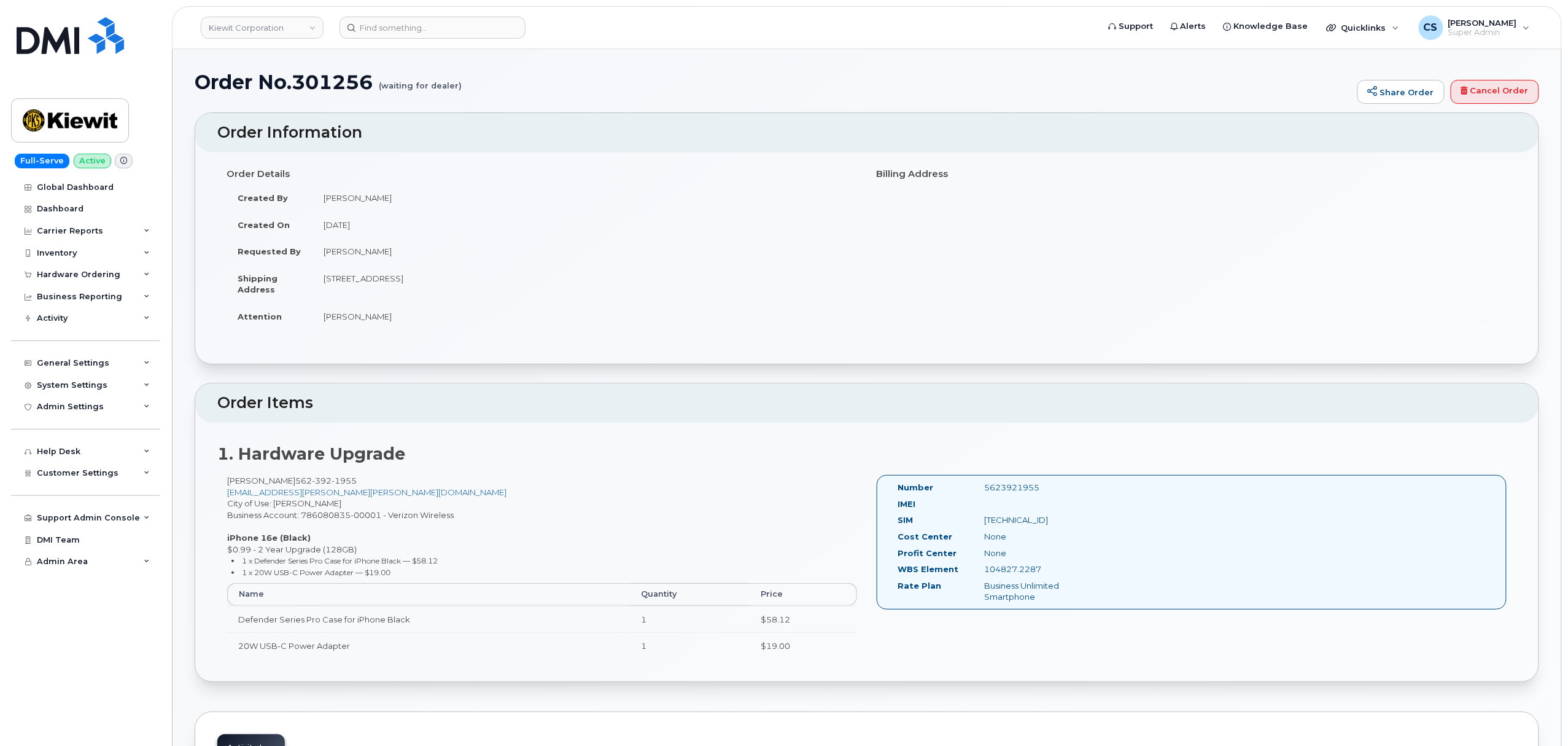
click at [1012, 488] on div "5623921955" at bounding box center [1036, 488] width 122 height 12
click at [1012, 489] on div "5623921955" at bounding box center [1036, 488] width 122 height 12
copy div "5623921955"
click at [556, 486] on div "KENT DAVIS 562 392 1955 KENT.DAVIS@KIEWIT.COM City of Use: Downey Business Acco…" at bounding box center [542, 573] width 650 height 195
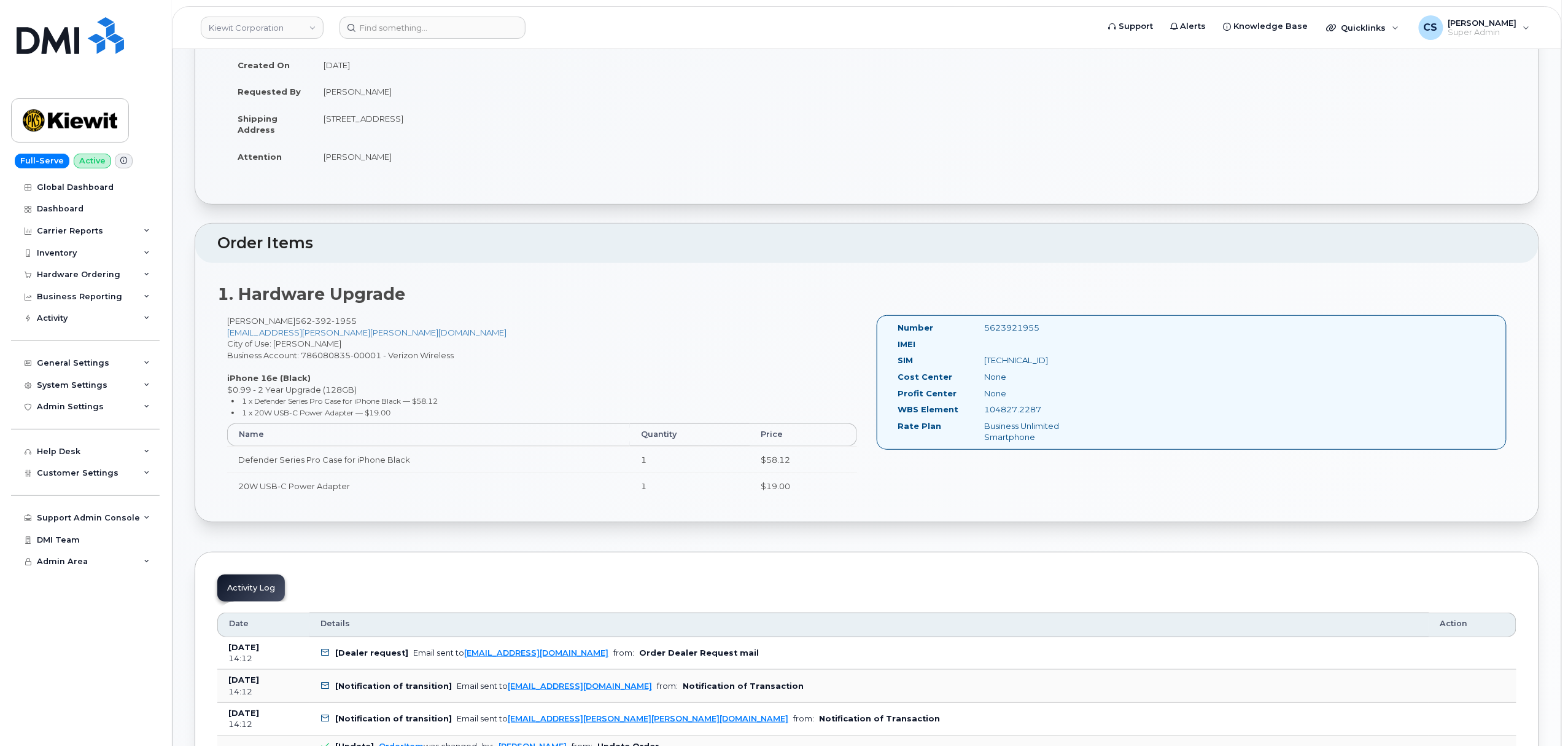
scroll to position [163, 0]
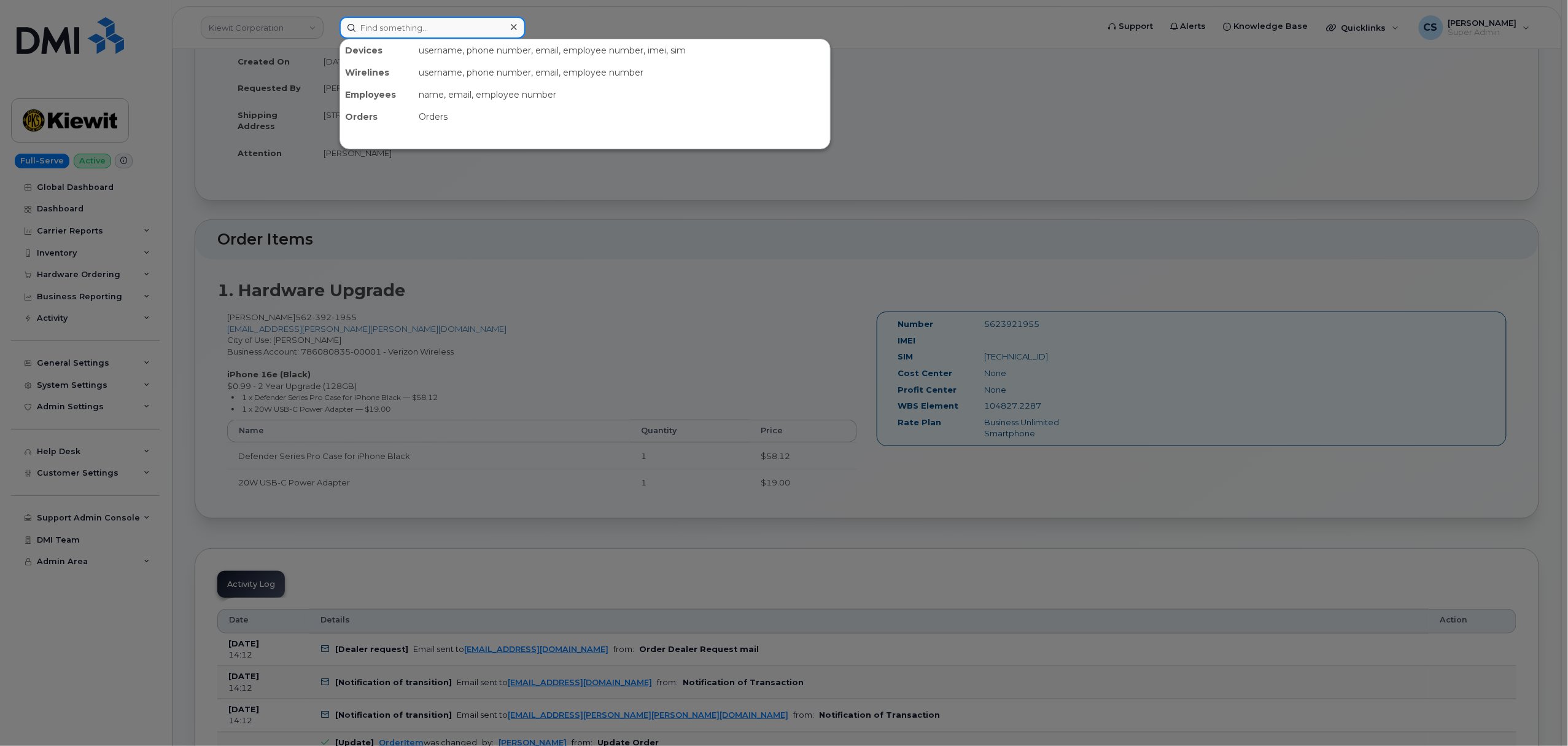
click at [435, 28] on input at bounding box center [433, 28] width 186 height 22
paste input "5124134526"
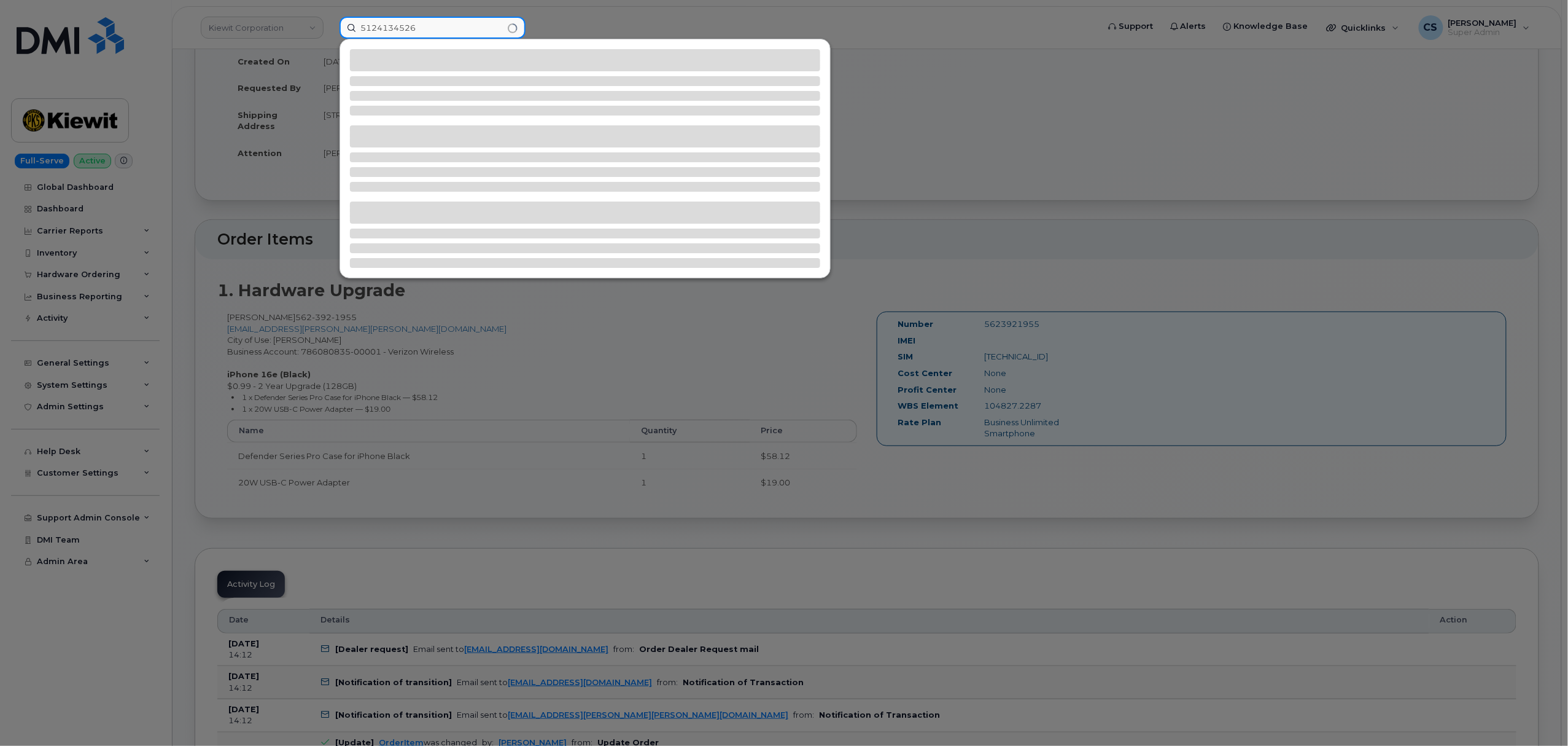
type input "5124134526"
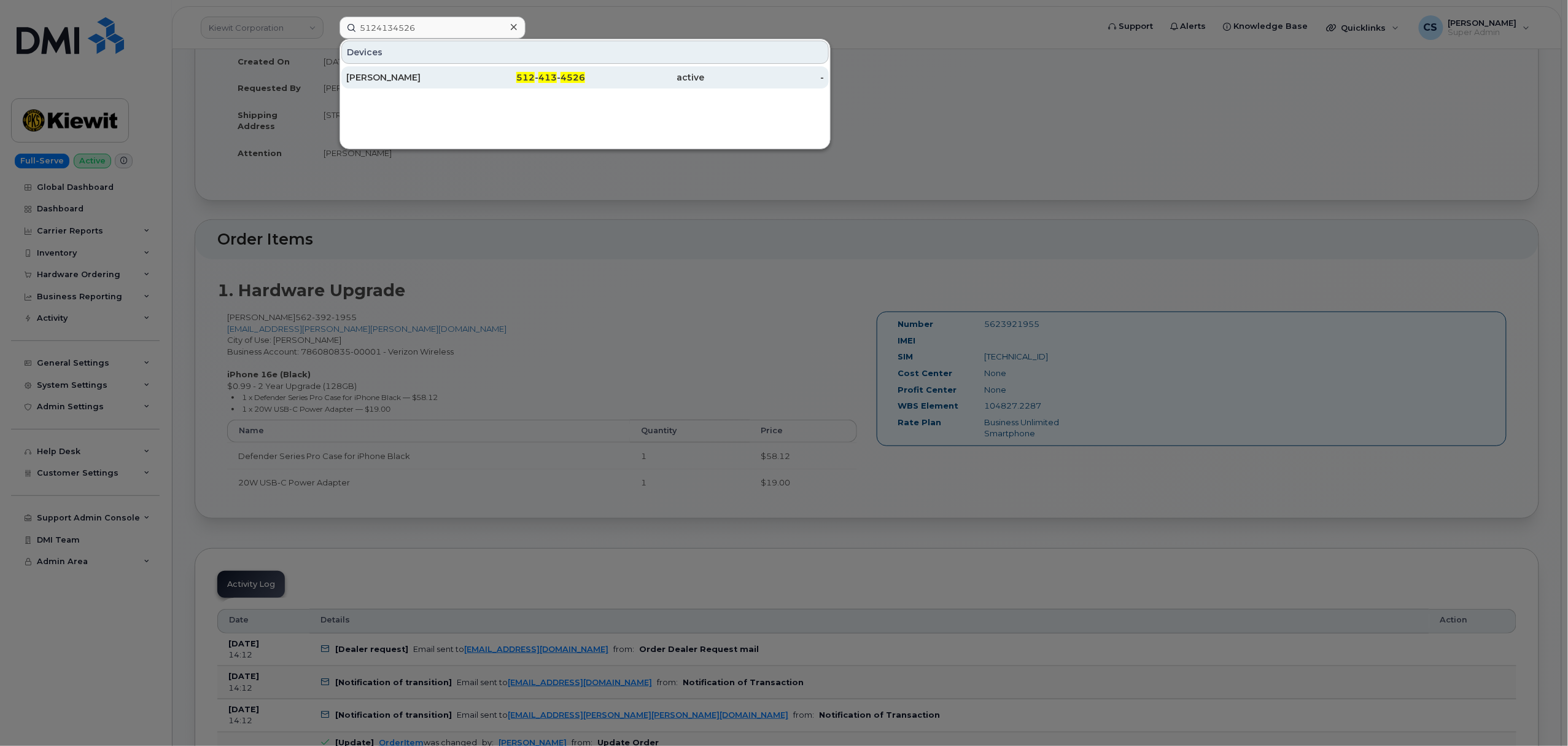
click at [522, 82] on span "512" at bounding box center [526, 77] width 19 height 11
